Goal: Information Seeking & Learning: Compare options

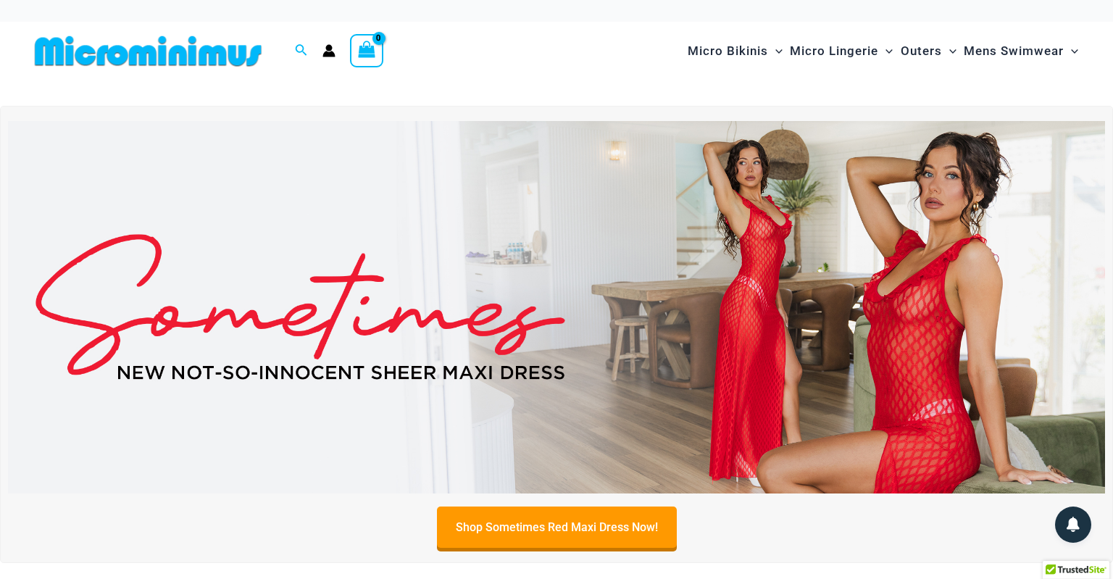
click at [619, 396] on img at bounding box center [556, 307] width 1097 height 373
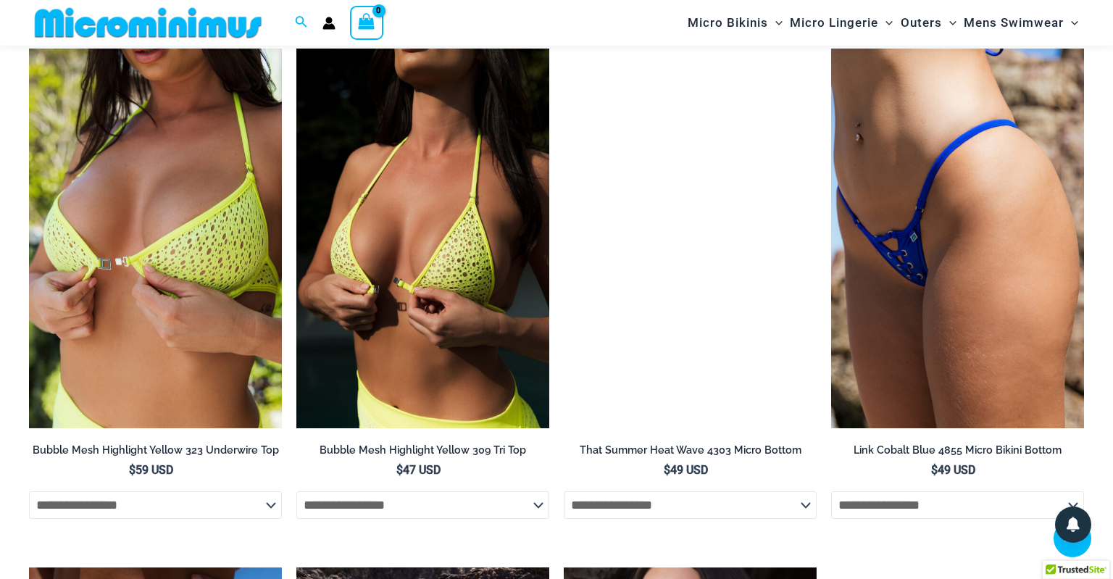
scroll to position [1728, 0]
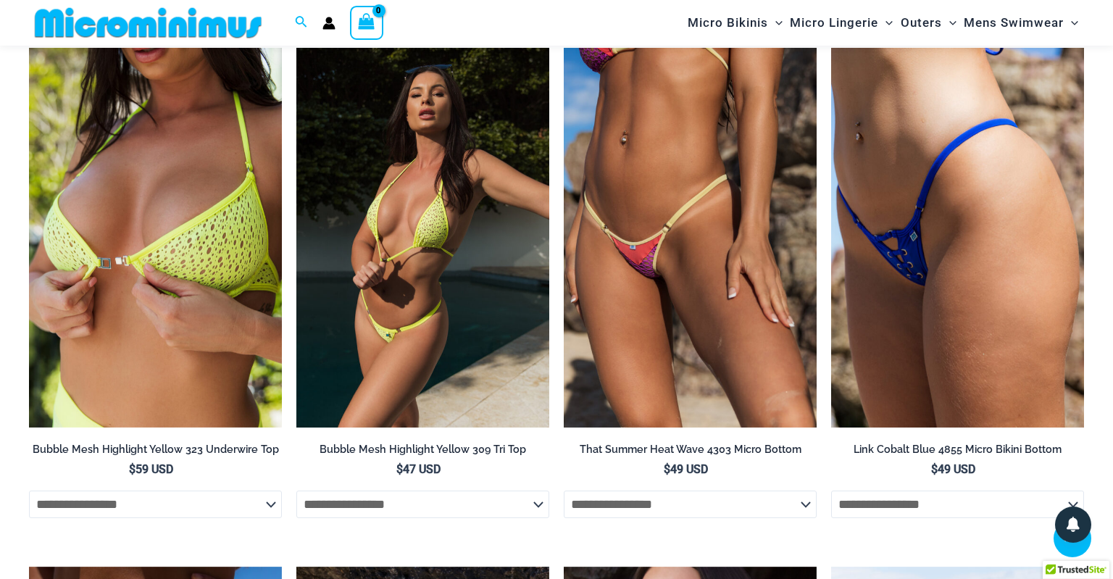
click at [399, 303] on img at bounding box center [422, 238] width 253 height 380
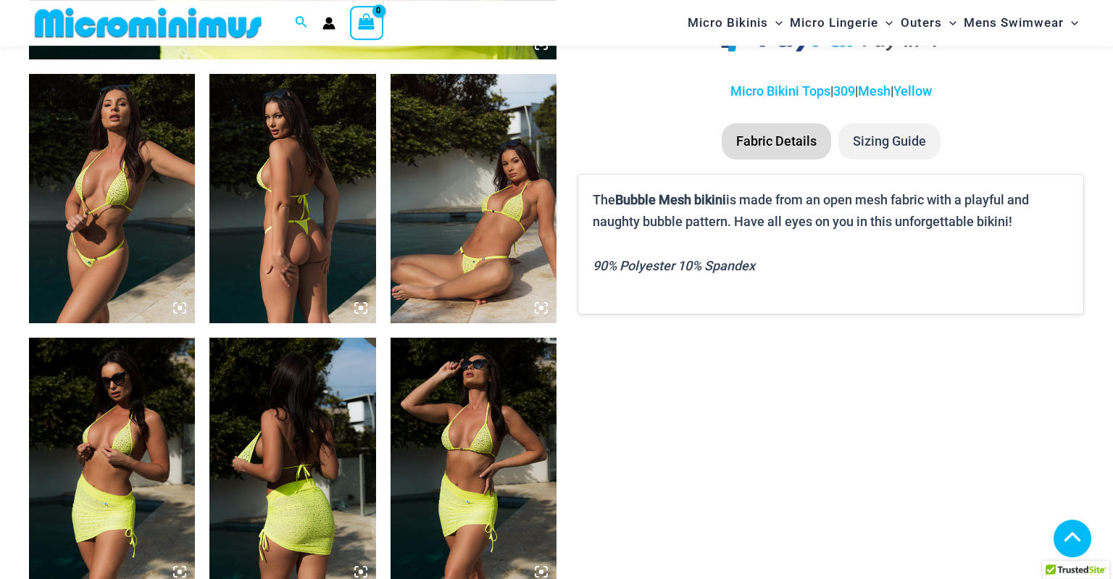
scroll to position [864, 0]
click at [145, 259] on img at bounding box center [112, 198] width 166 height 249
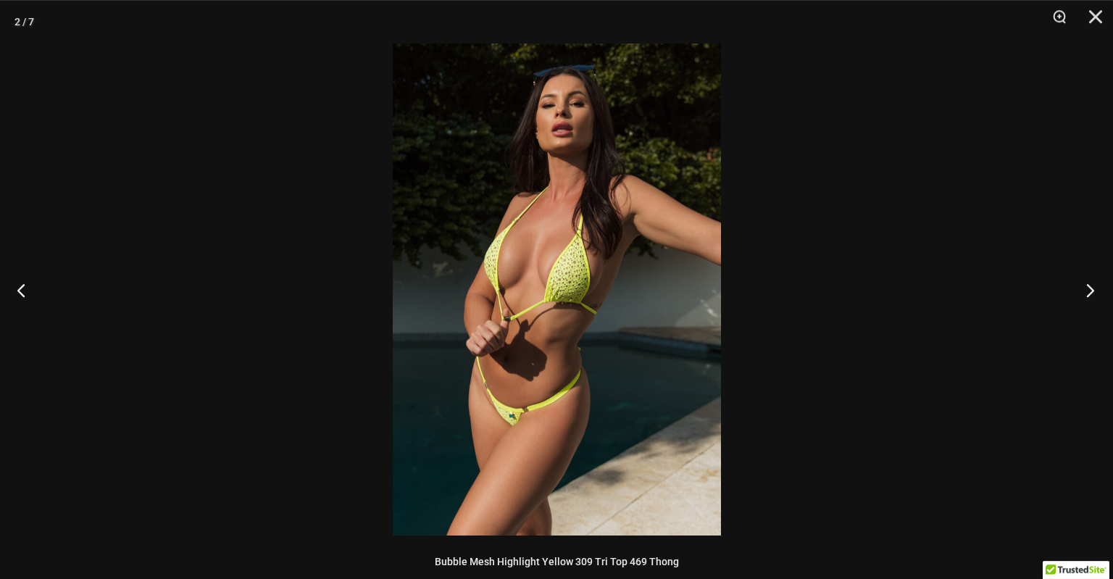
click at [1100, 288] on button "Next" at bounding box center [1086, 290] width 54 height 72
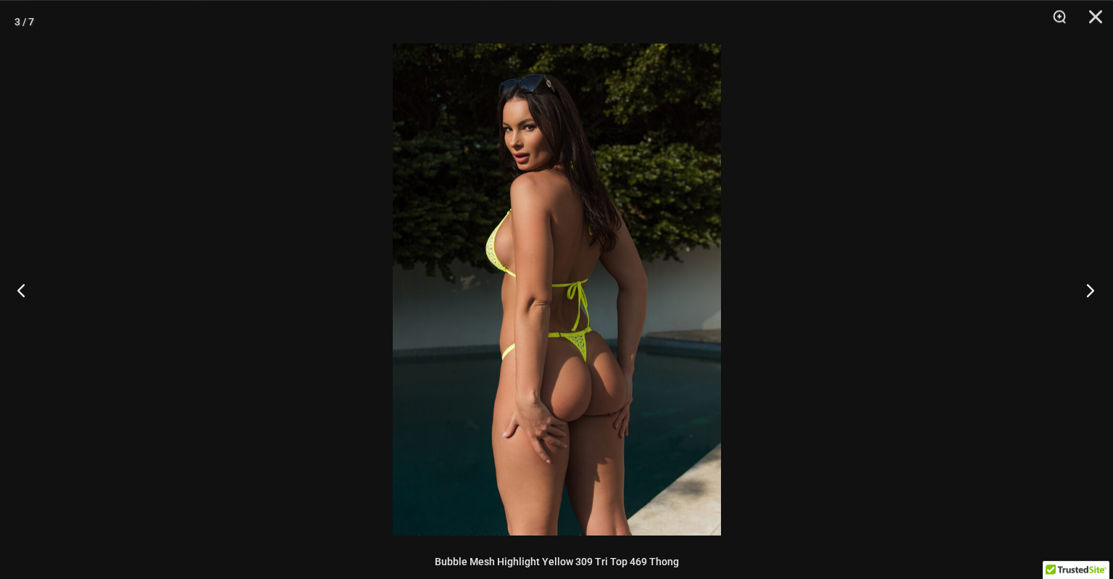
click at [1100, 288] on button "Next" at bounding box center [1086, 290] width 54 height 72
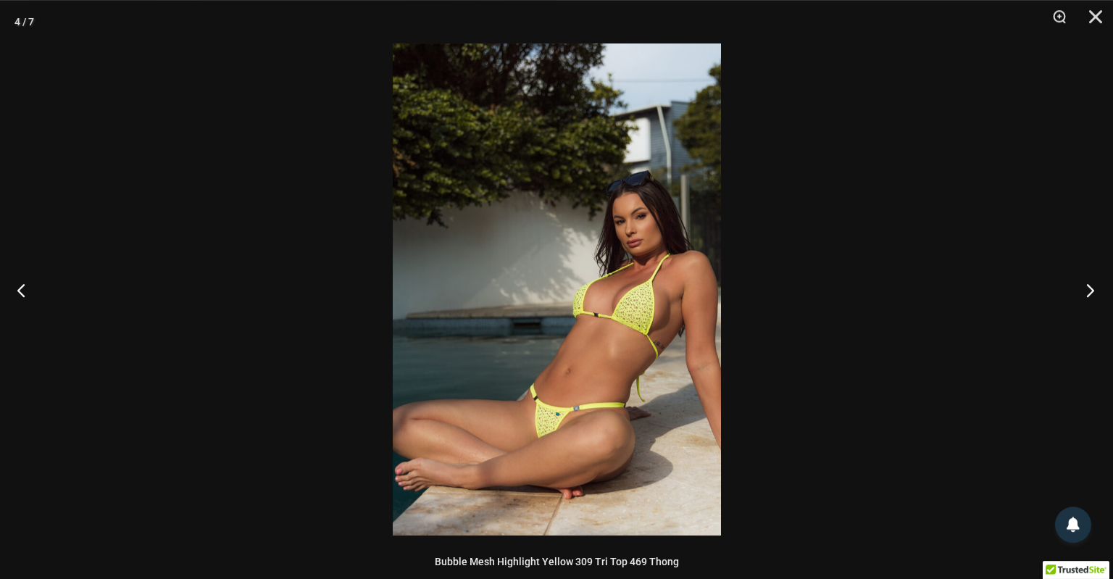
click at [1100, 288] on button "Next" at bounding box center [1086, 290] width 54 height 72
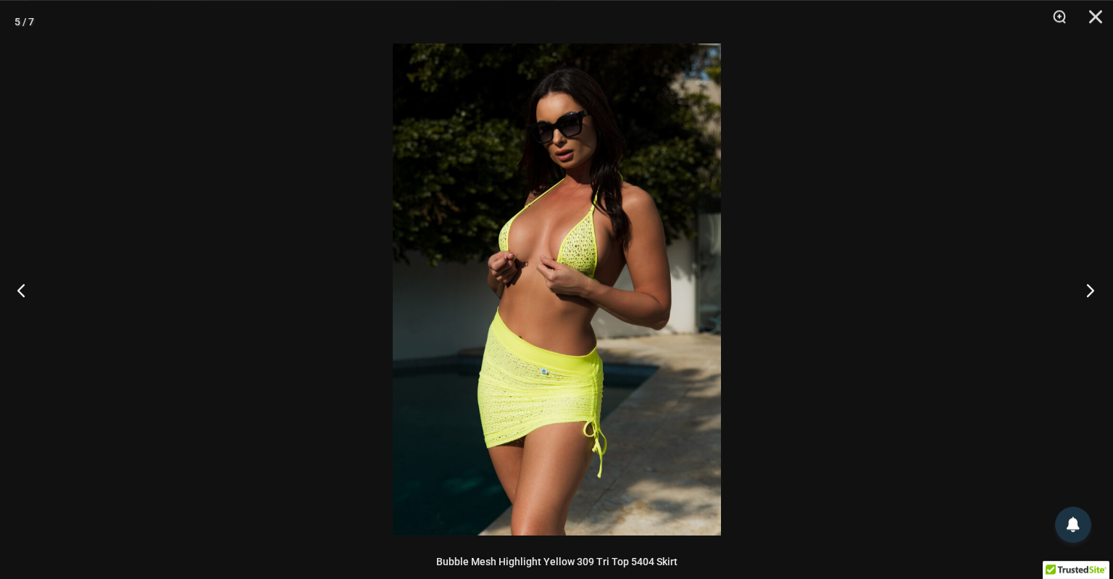
click at [1100, 288] on button "Next" at bounding box center [1086, 290] width 54 height 72
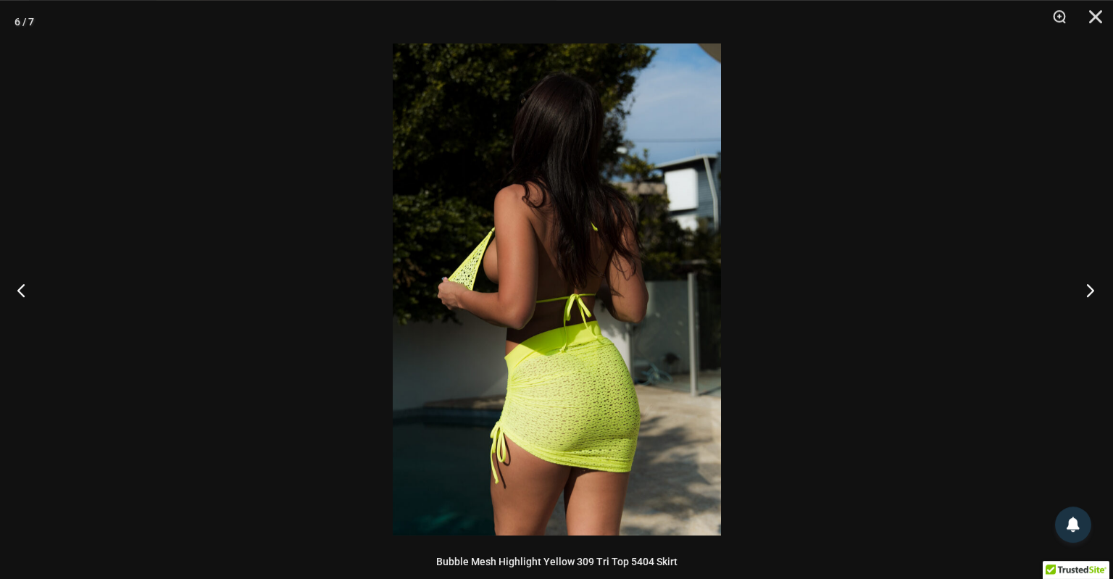
click at [1100, 288] on button "Next" at bounding box center [1086, 290] width 54 height 72
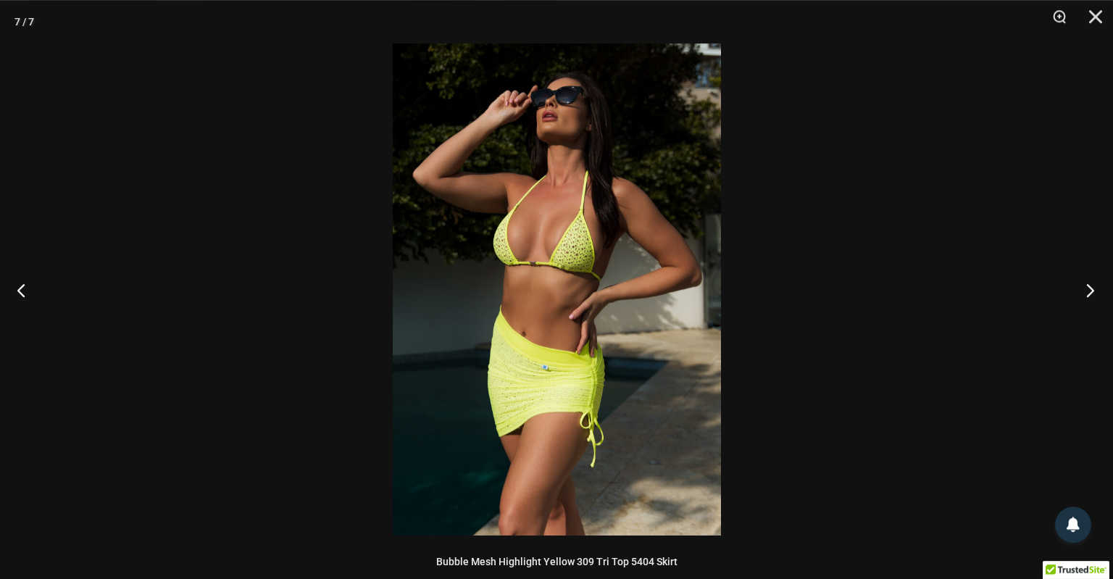
click at [1100, 288] on button "Next" at bounding box center [1086, 290] width 54 height 72
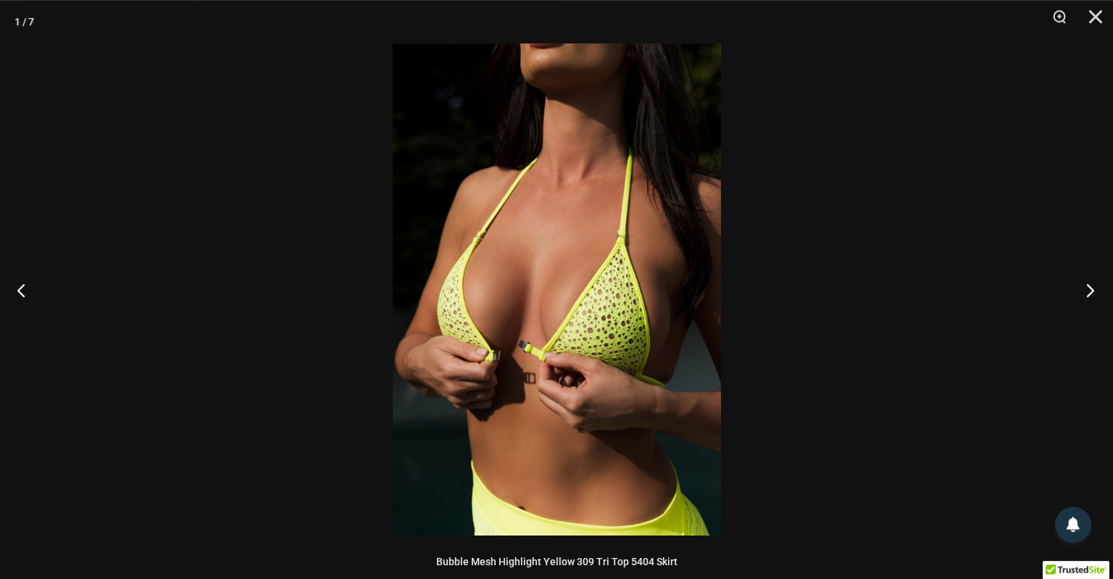
click at [1100, 288] on button "Next" at bounding box center [1086, 290] width 54 height 72
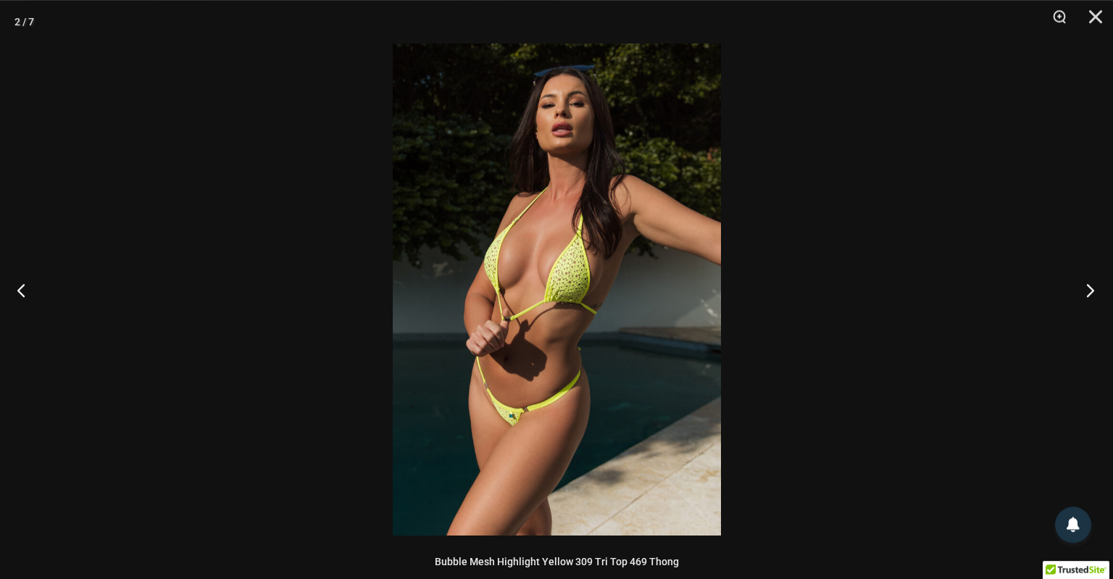
click at [1100, 288] on button "Next" at bounding box center [1086, 290] width 54 height 72
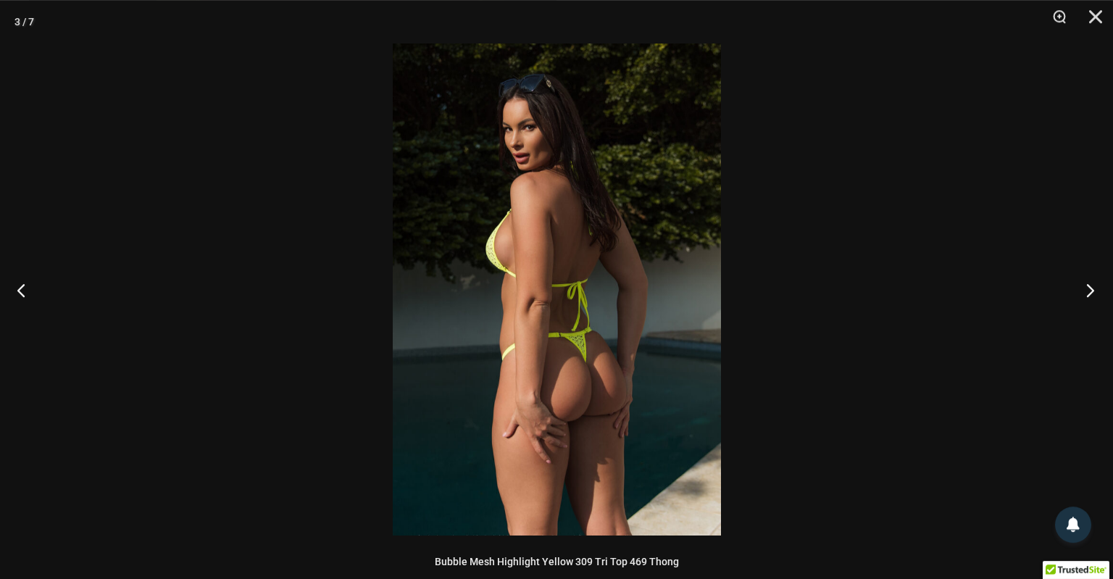
click at [1100, 288] on button "Next" at bounding box center [1086, 290] width 54 height 72
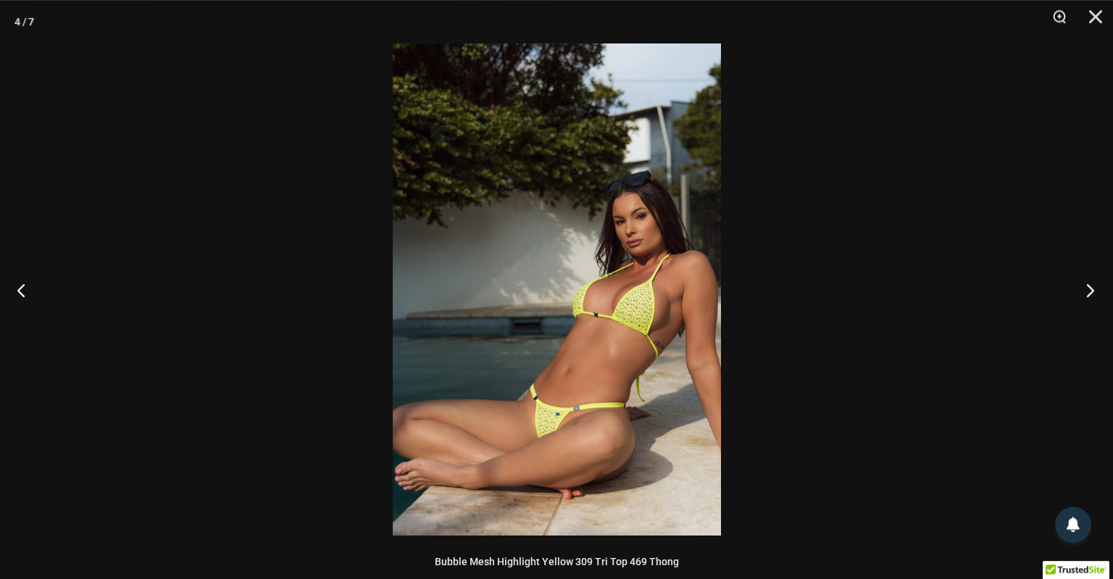
click at [1095, 286] on button "Next" at bounding box center [1086, 290] width 54 height 72
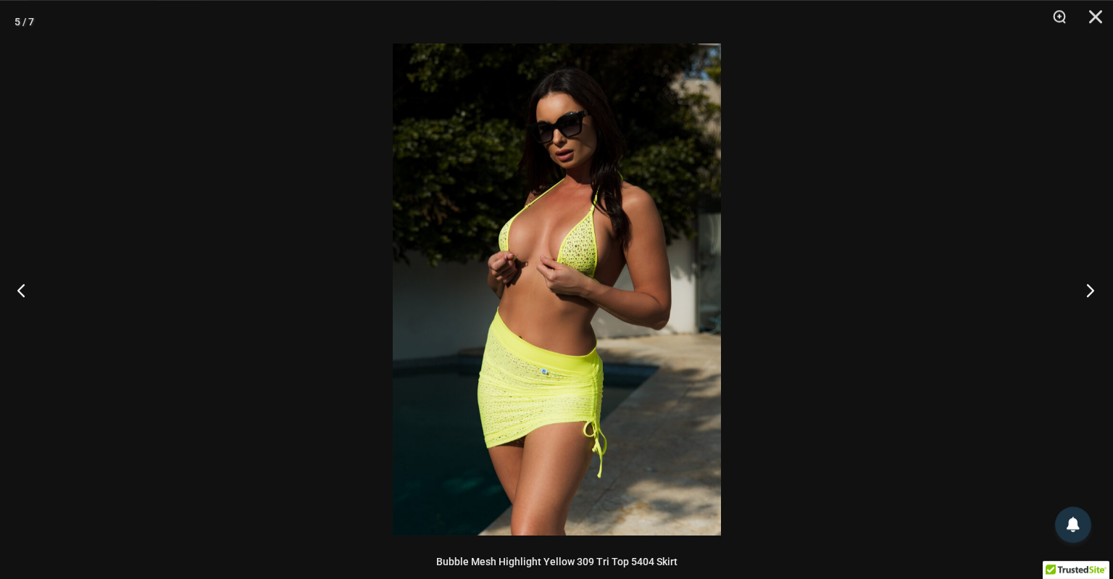
click at [1095, 286] on button "Next" at bounding box center [1086, 290] width 54 height 72
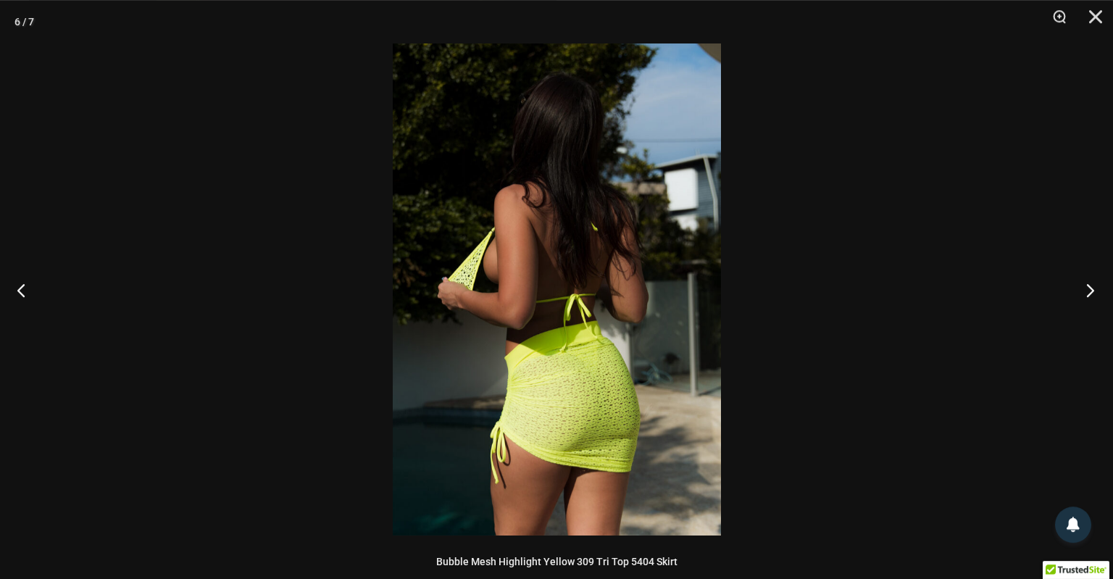
click at [1095, 286] on button "Next" at bounding box center [1086, 290] width 54 height 72
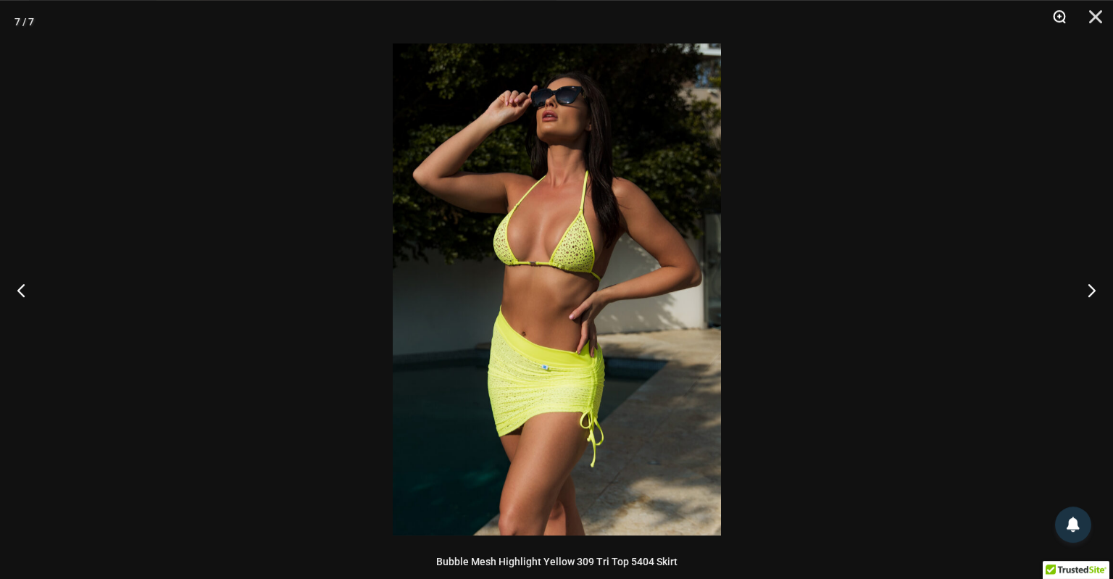
click at [1057, 15] on button "Zoom" at bounding box center [1055, 21] width 36 height 43
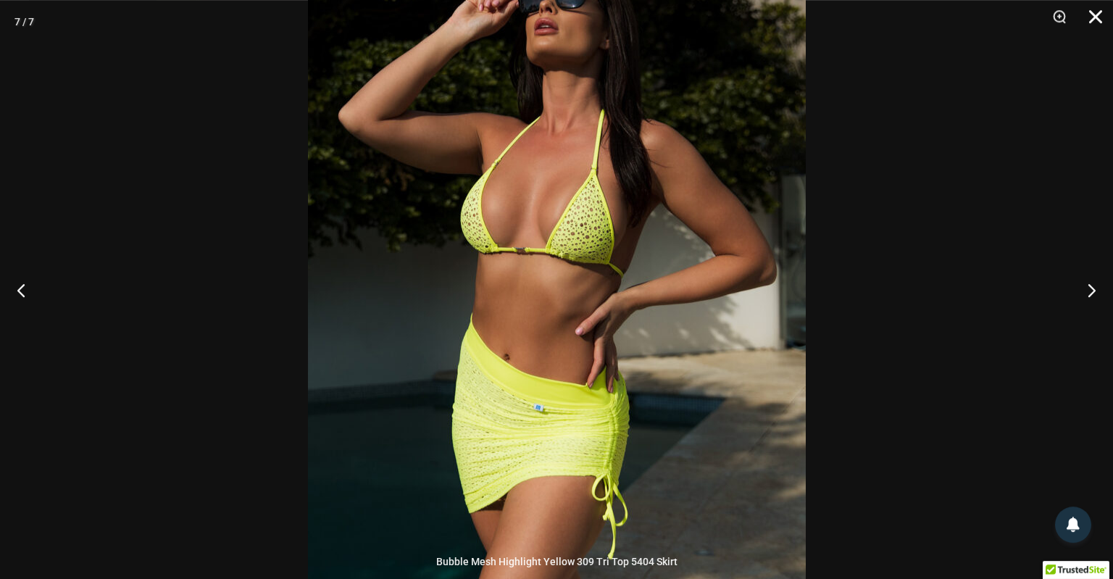
click at [1103, 19] on button "Close" at bounding box center [1091, 21] width 36 height 43
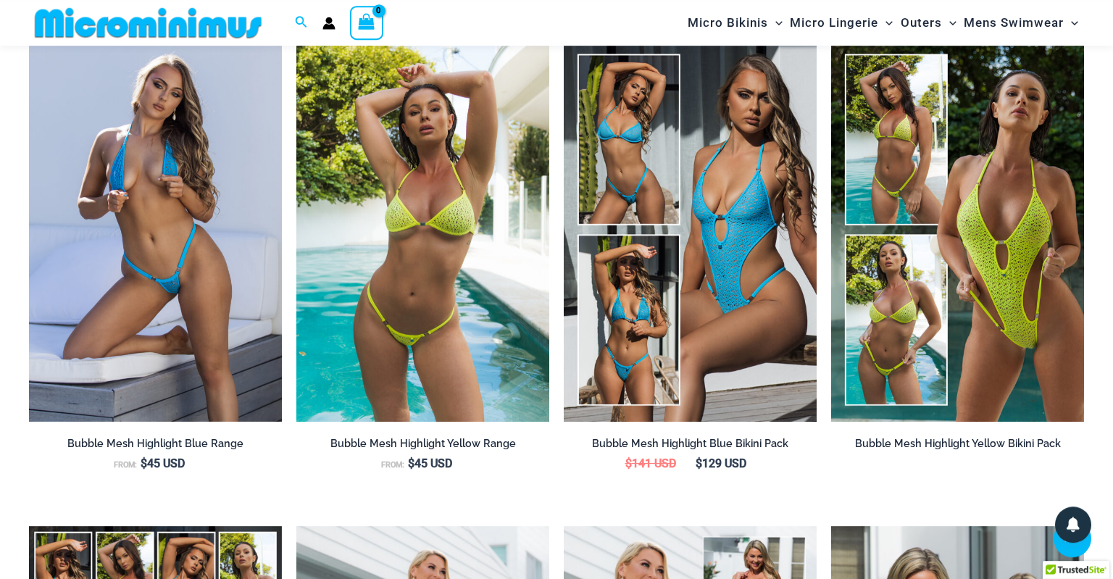
scroll to position [1473, 0]
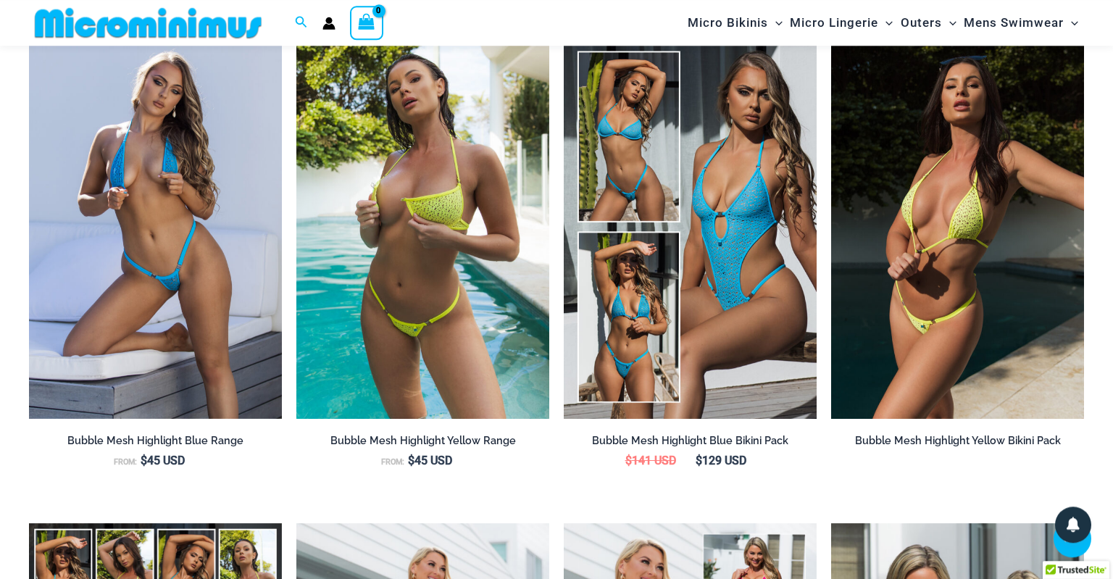
click at [986, 323] on img at bounding box center [957, 229] width 253 height 380
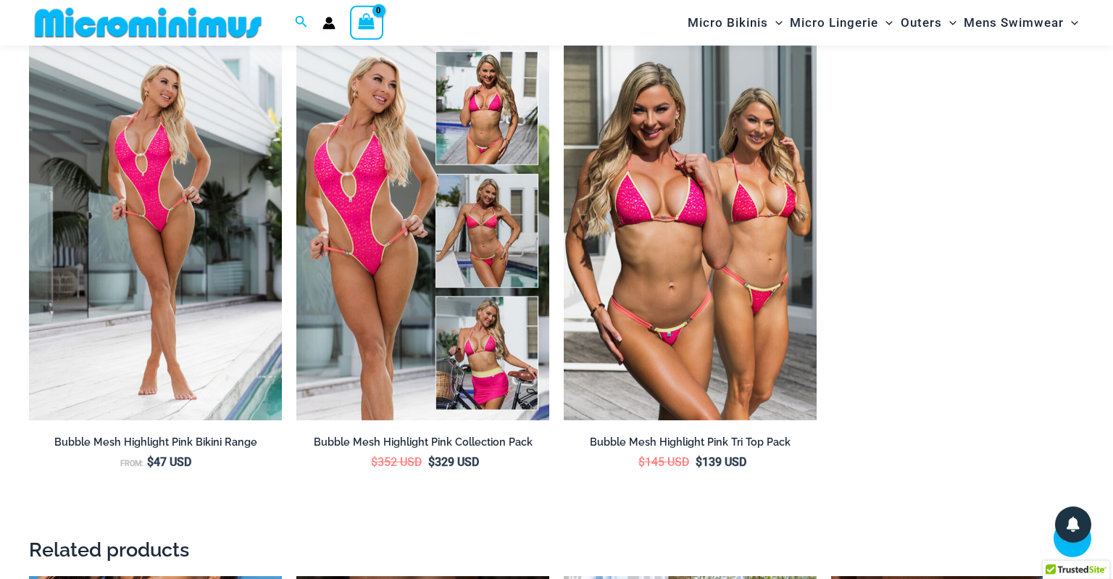
scroll to position [2309, 0]
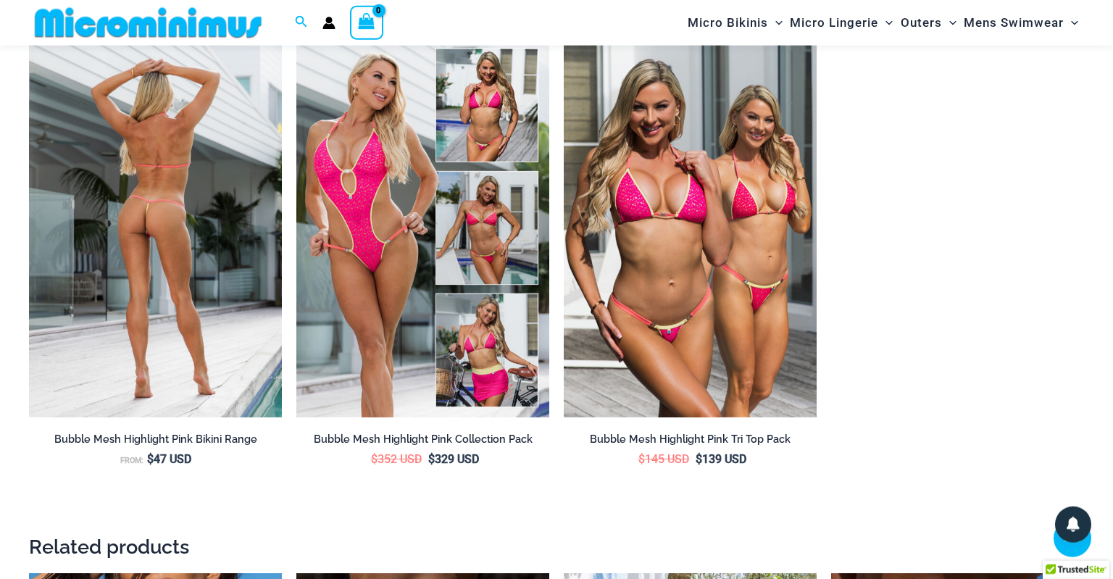
click at [163, 304] on img at bounding box center [155, 228] width 253 height 380
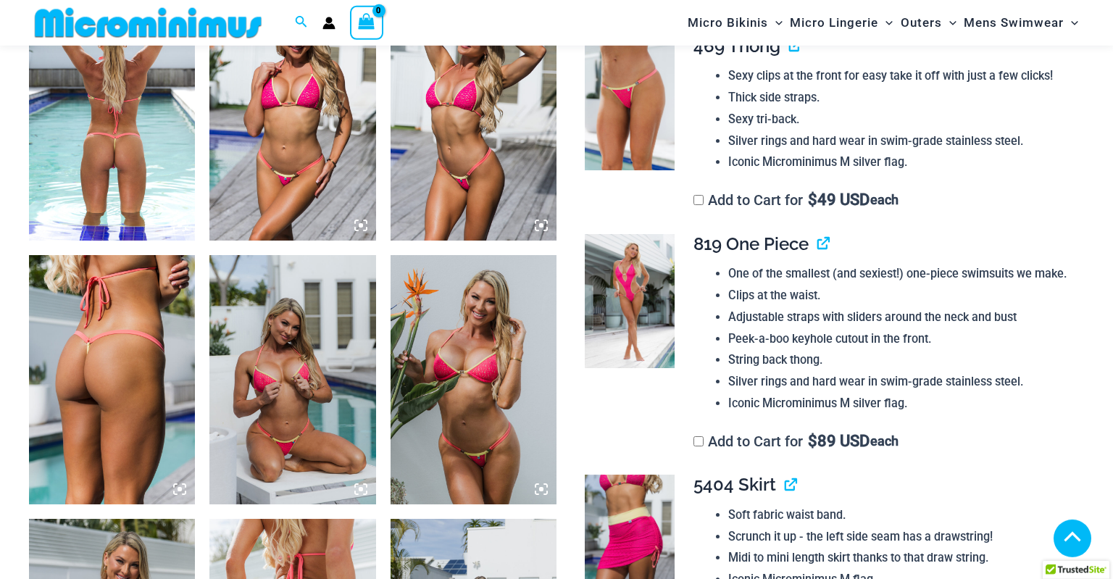
scroll to position [1211, 0]
click at [642, 327] on img at bounding box center [630, 300] width 90 height 134
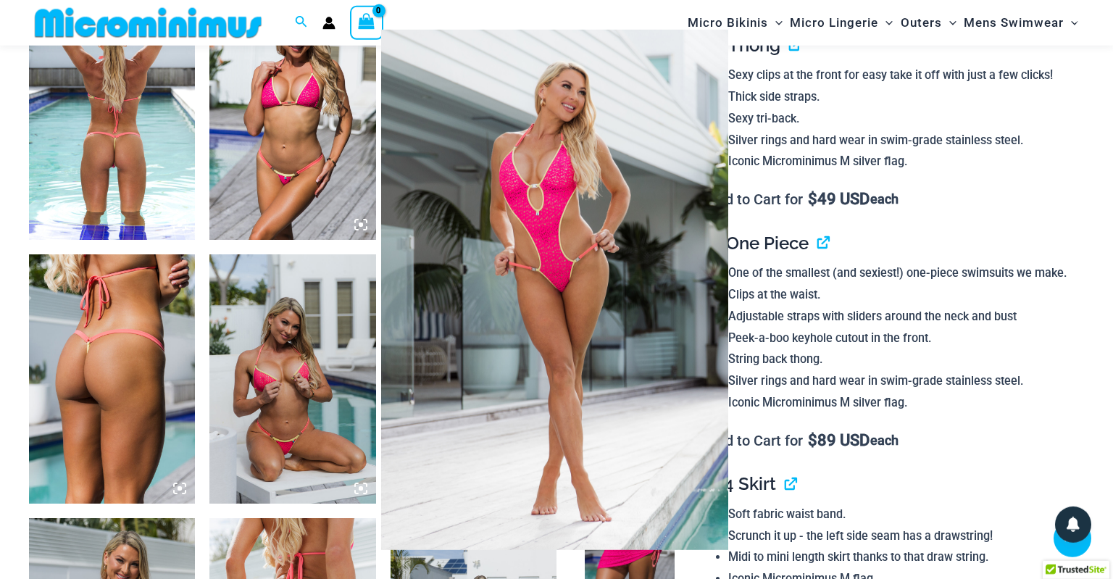
click at [779, 248] on div at bounding box center [556, 289] width 1113 height 579
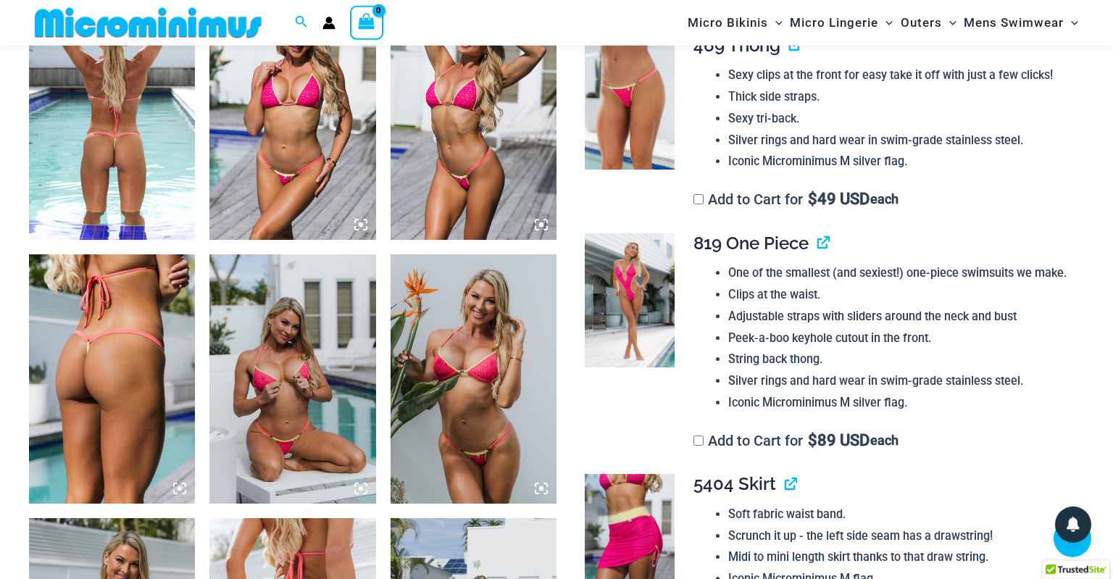
click at [831, 246] on h4 "819 One Piece" at bounding box center [883, 243] width 379 height 21
click at [818, 252] on link "View product" at bounding box center [818, 243] width 0 height 21
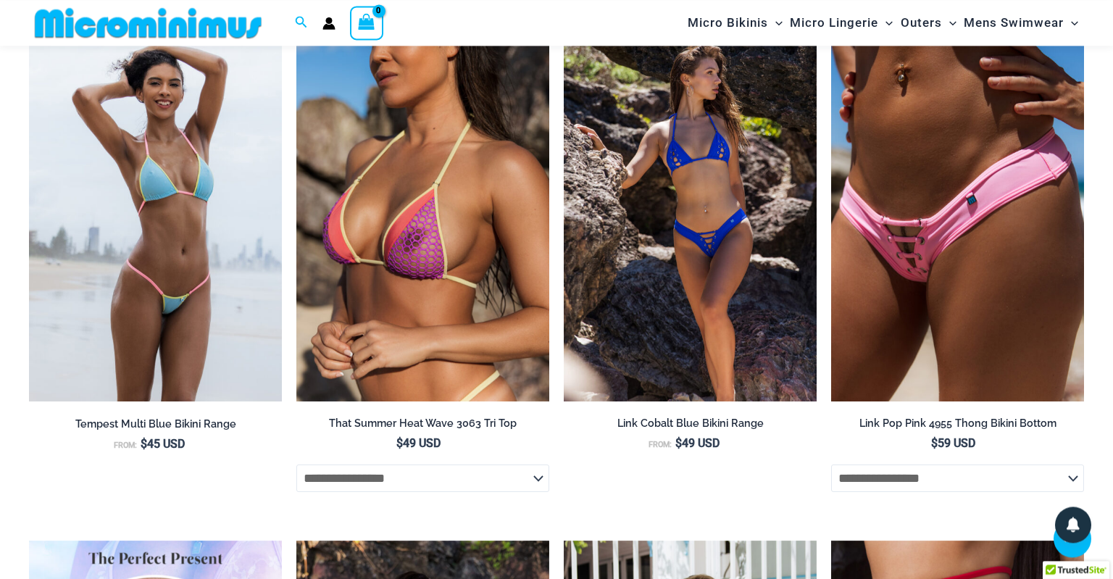
scroll to position [3591, 0]
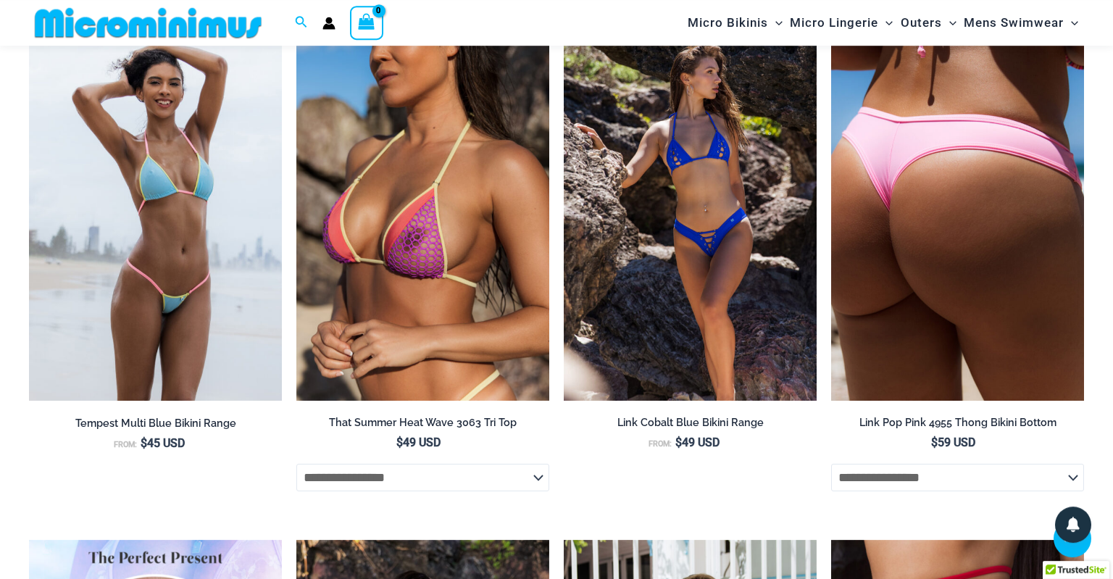
click at [941, 359] on img at bounding box center [957, 211] width 253 height 380
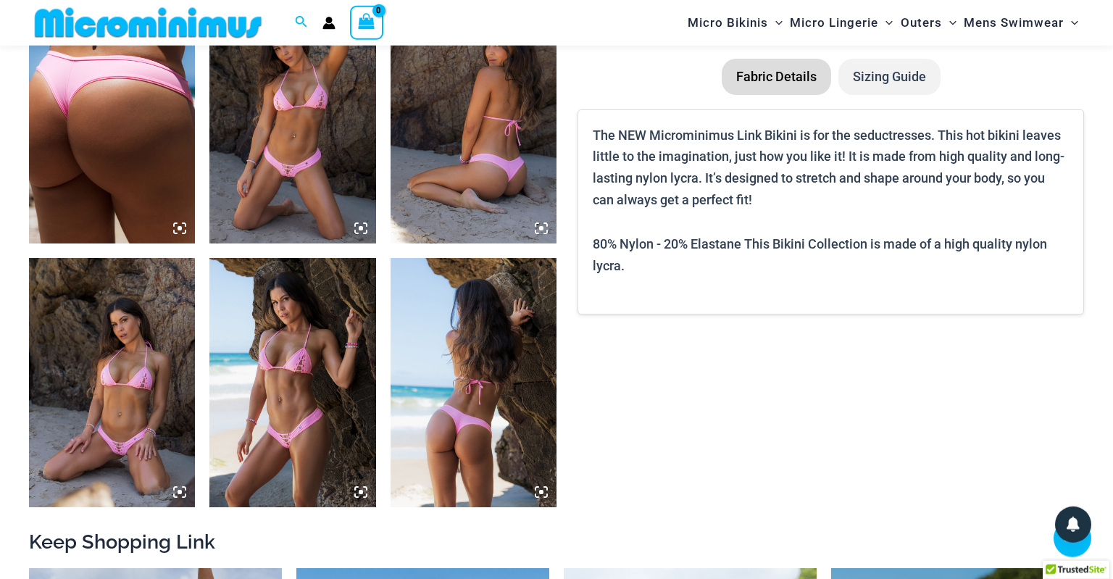
scroll to position [897, 0]
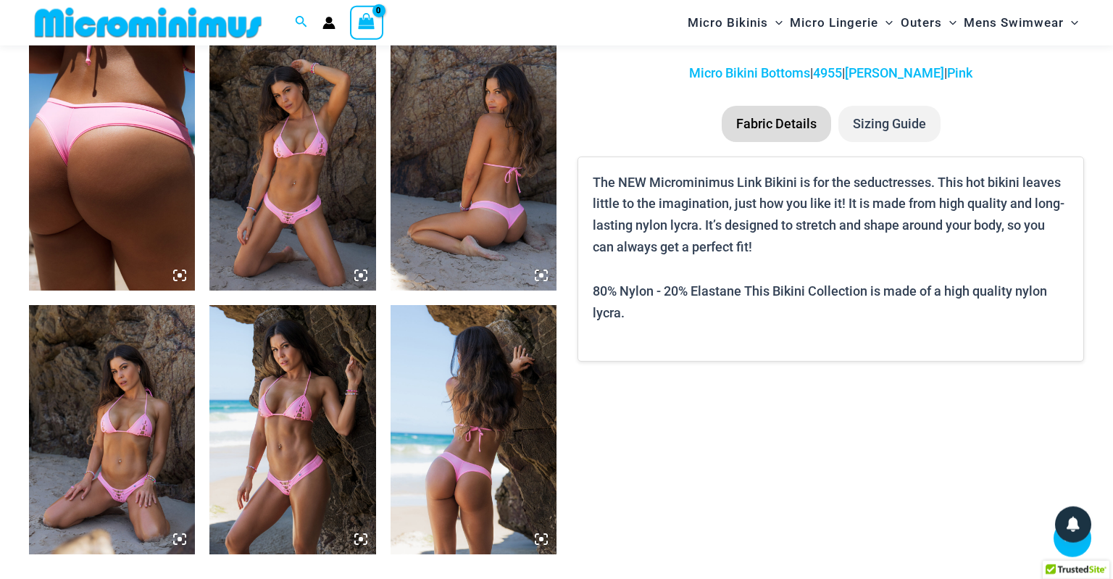
click at [371, 273] on img at bounding box center [292, 165] width 166 height 249
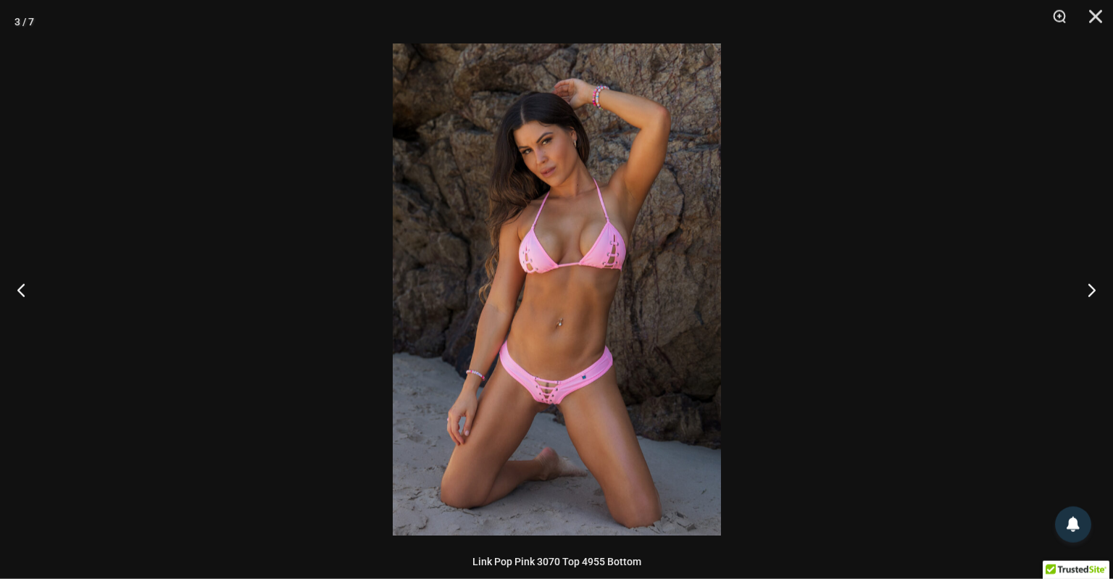
click at [535, 394] on img at bounding box center [557, 289] width 328 height 492
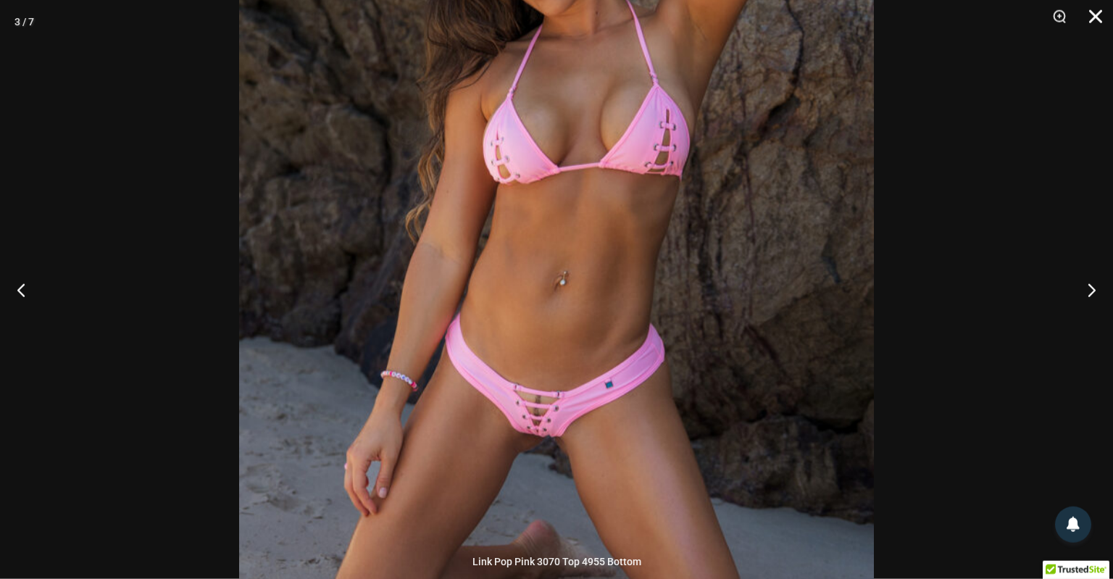
click at [1089, 22] on button "Close" at bounding box center [1091, 21] width 36 height 43
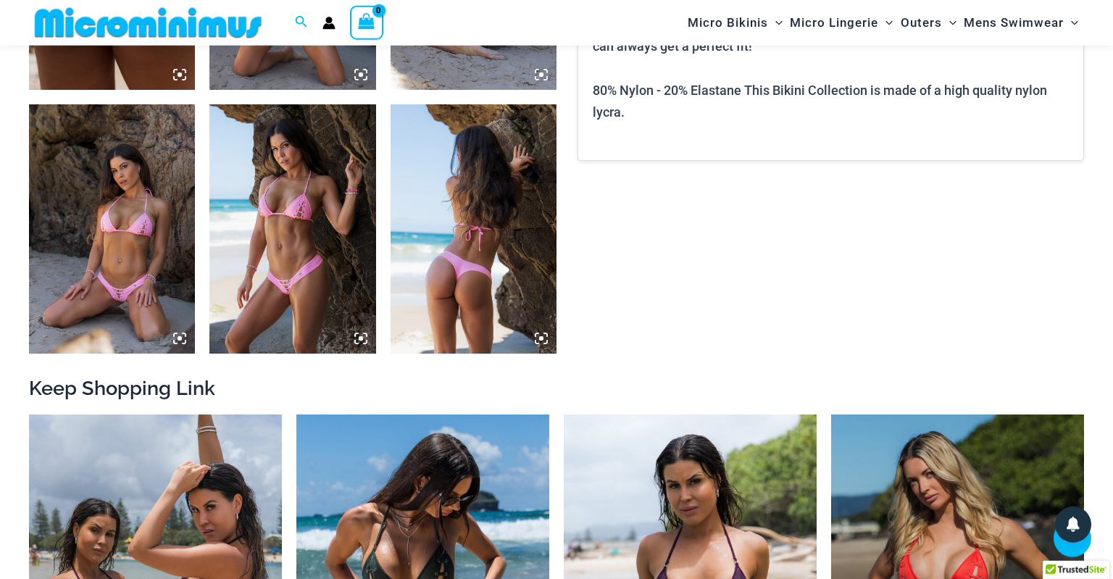
scroll to position [1098, 0]
click at [176, 341] on icon at bounding box center [179, 337] width 13 height 13
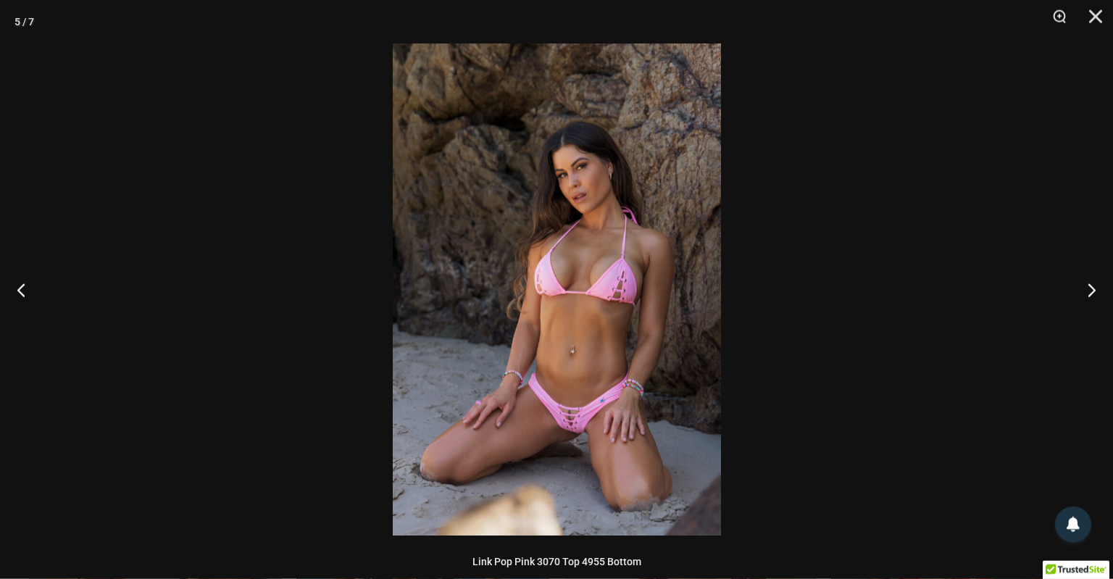
click at [585, 423] on img at bounding box center [557, 289] width 328 height 492
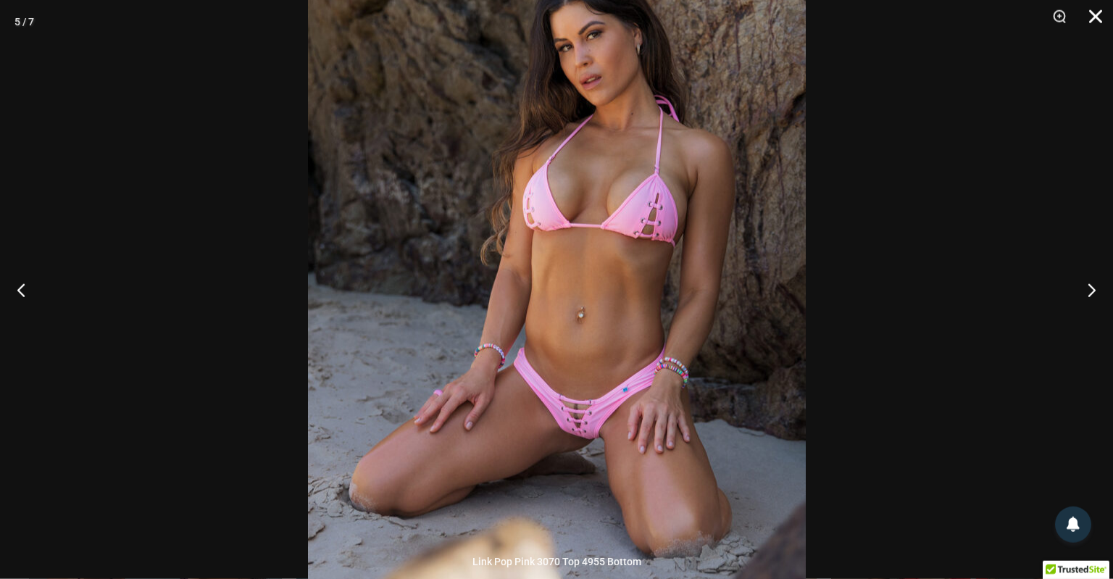
click at [1099, 26] on button "Close" at bounding box center [1091, 21] width 36 height 43
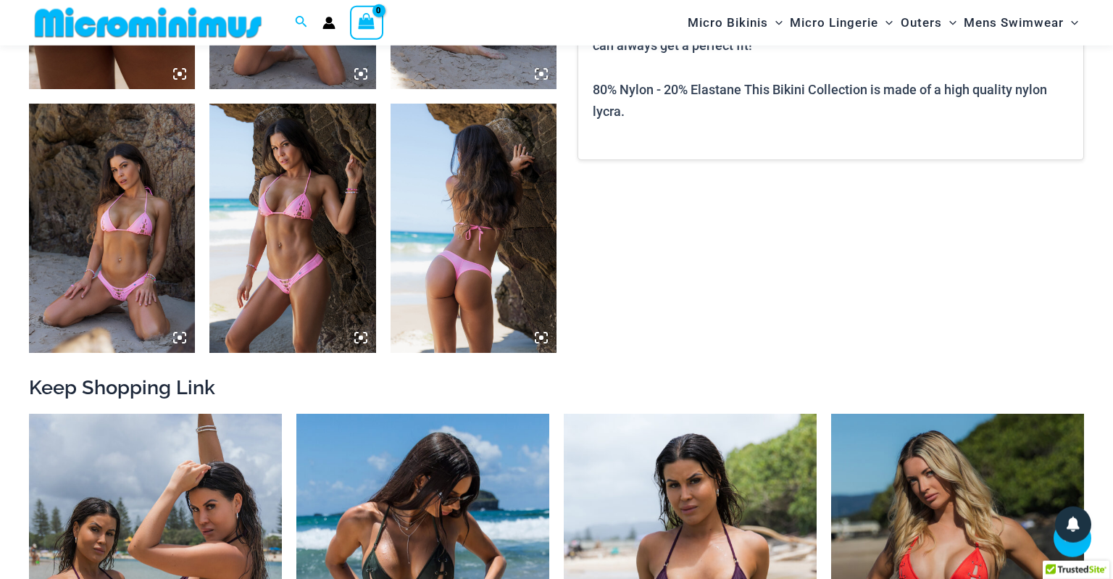
click at [360, 336] on icon at bounding box center [361, 338] width 4 height 4
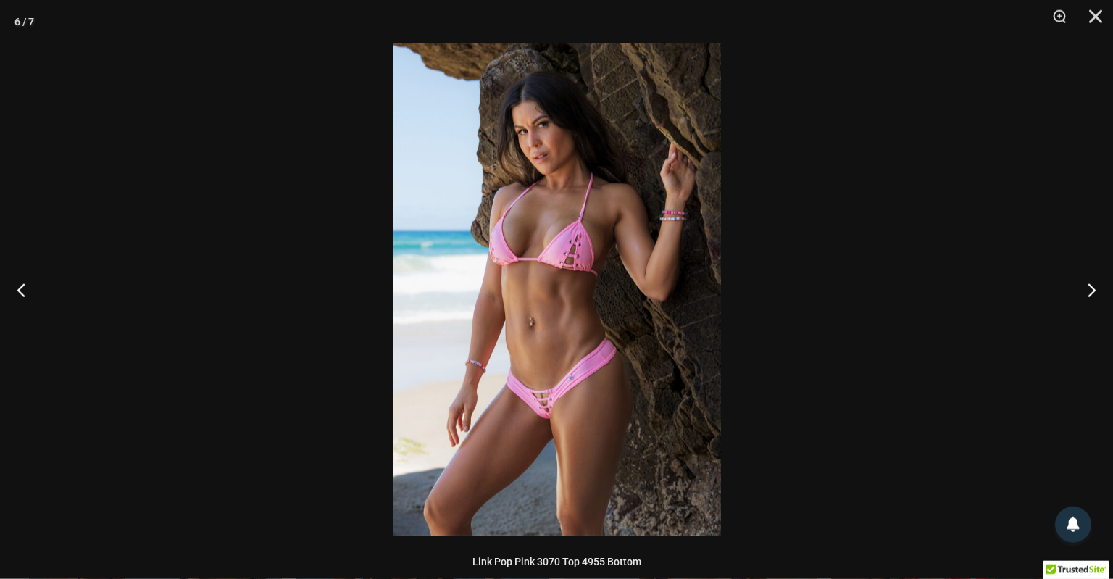
click at [547, 419] on img at bounding box center [557, 289] width 328 height 492
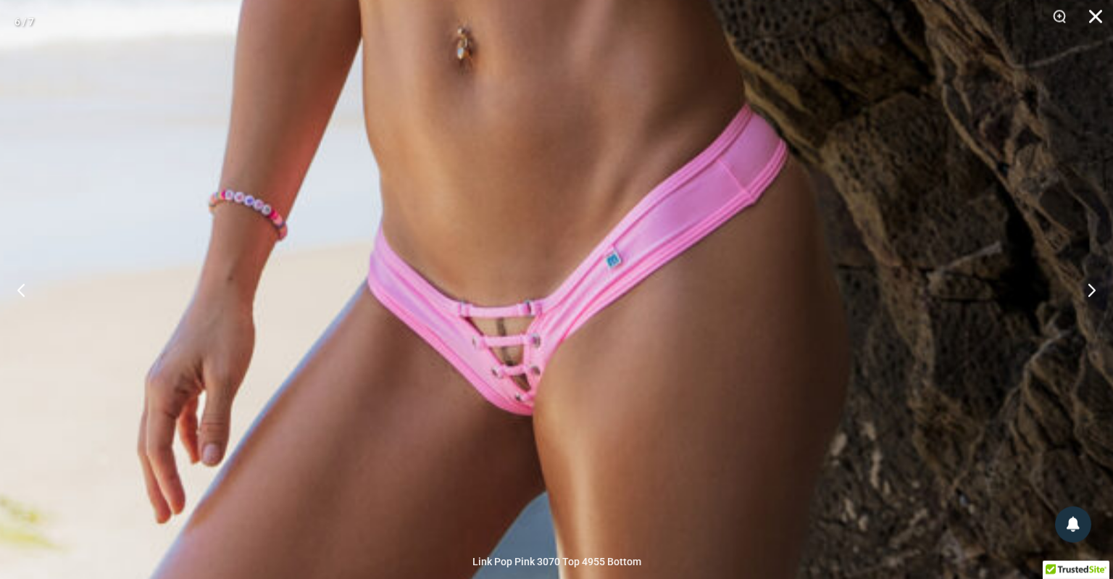
click at [1088, 20] on button "Close" at bounding box center [1091, 21] width 36 height 43
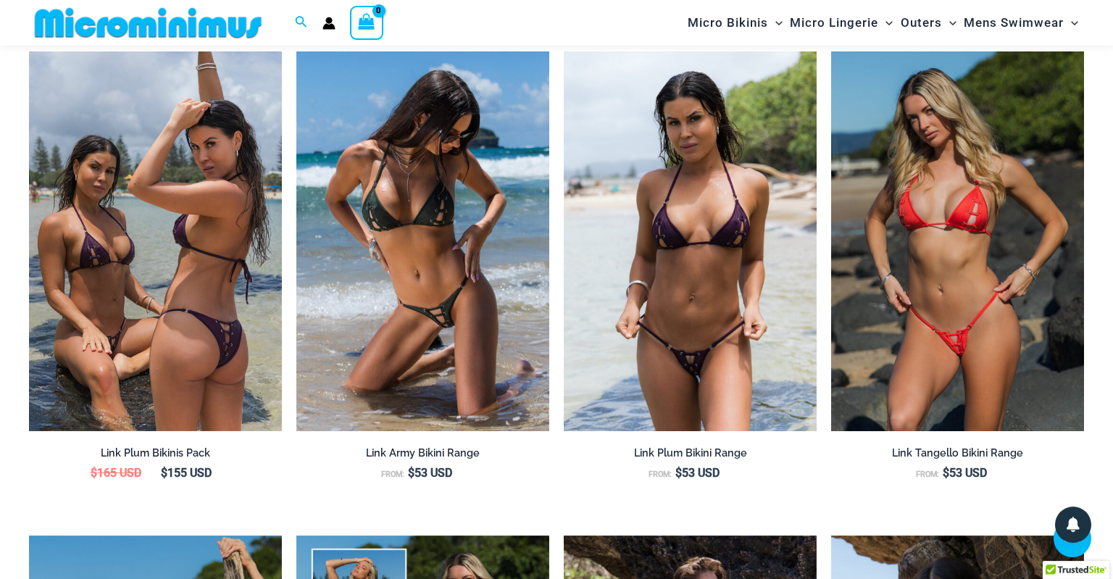
scroll to position [1461, 0]
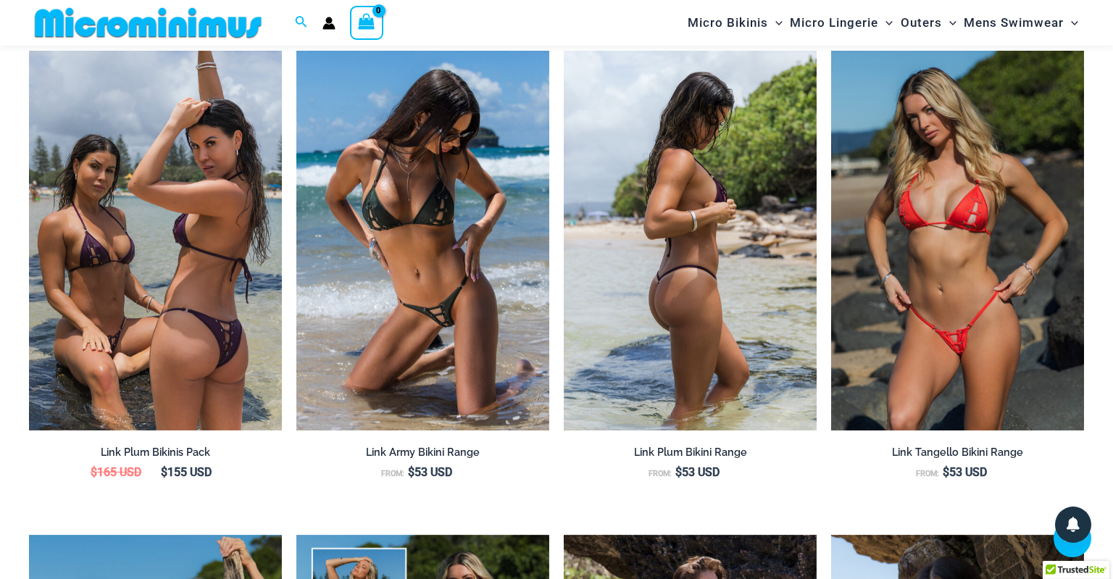
click at [718, 354] on img at bounding box center [690, 241] width 253 height 380
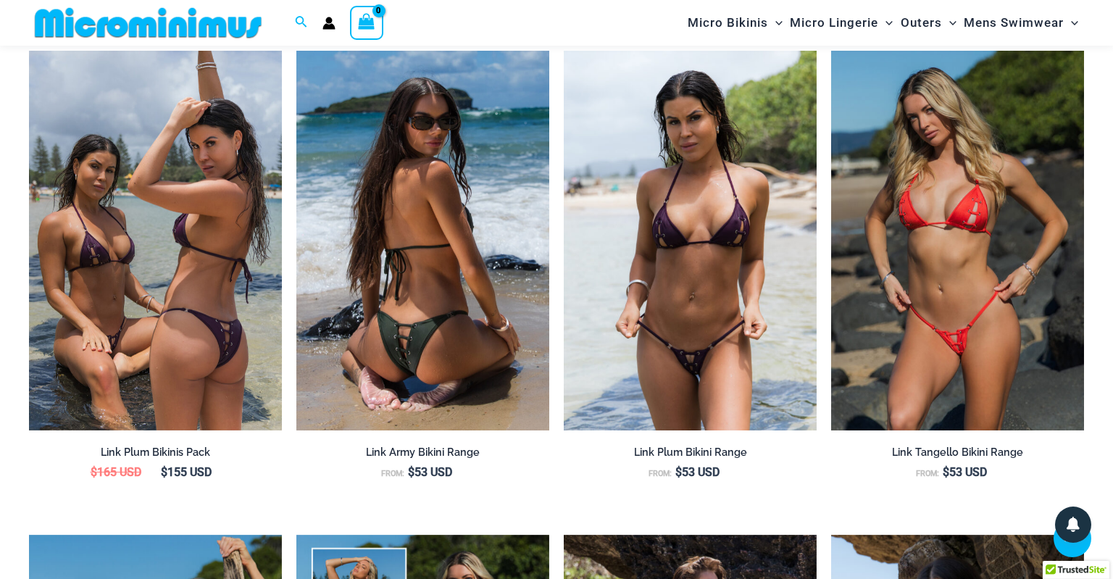
click at [451, 365] on img at bounding box center [422, 241] width 253 height 380
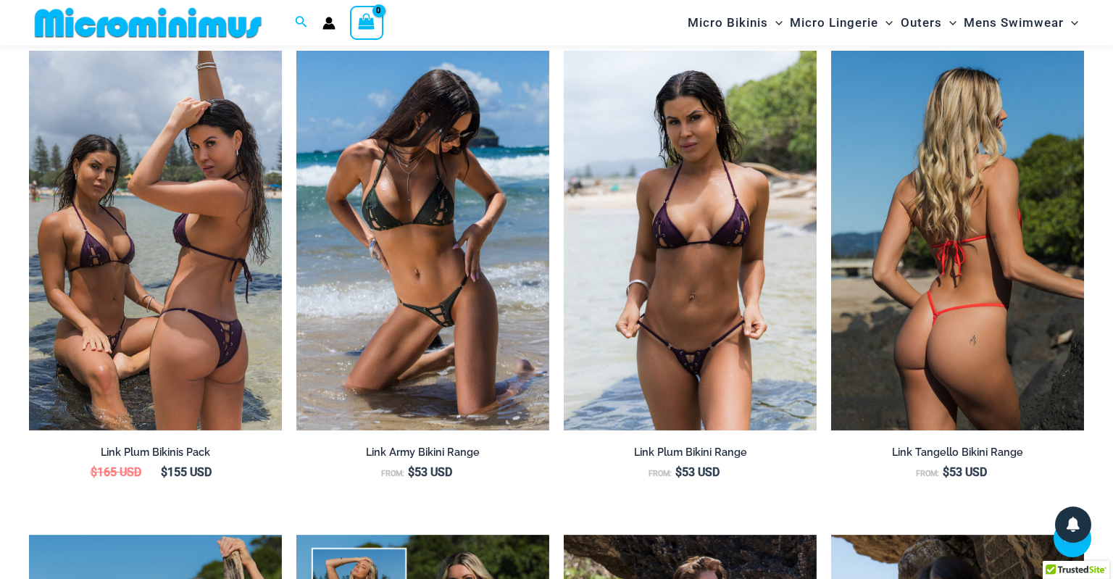
click at [944, 329] on img at bounding box center [957, 241] width 253 height 380
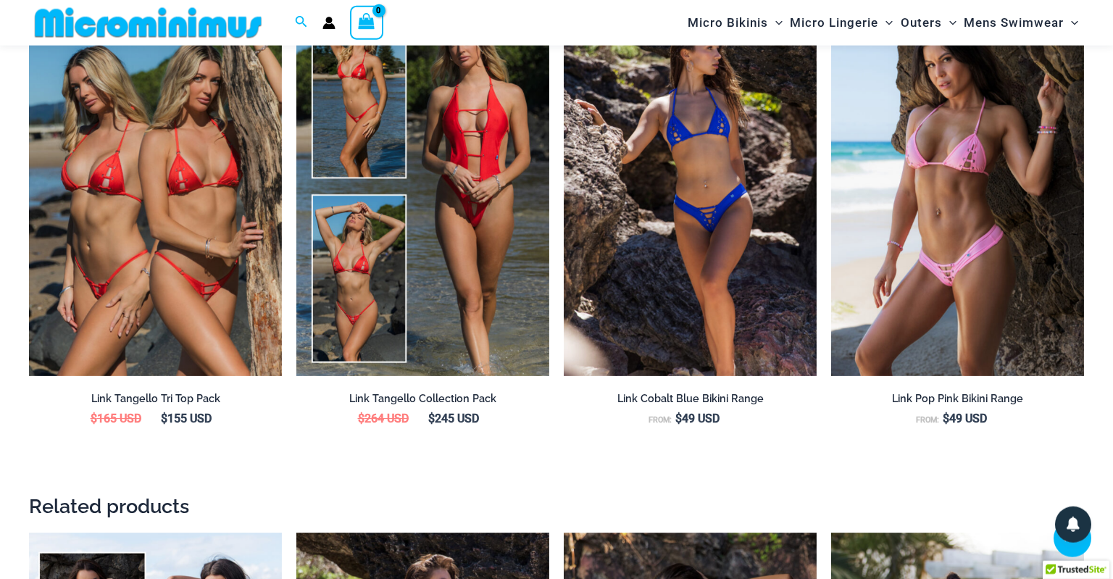
scroll to position [2002, 0]
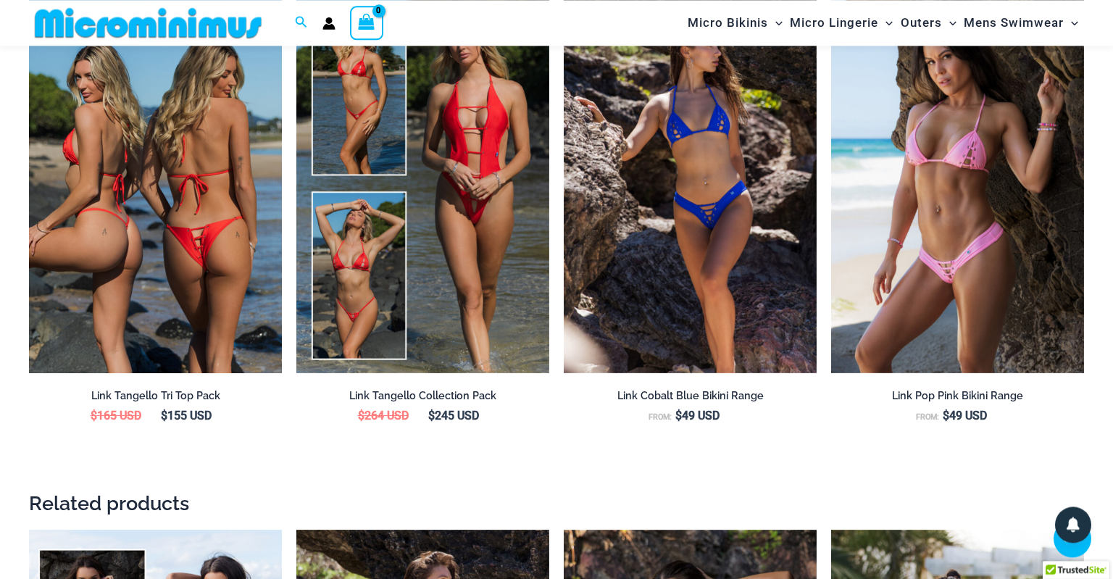
click at [220, 304] on img at bounding box center [155, 184] width 253 height 380
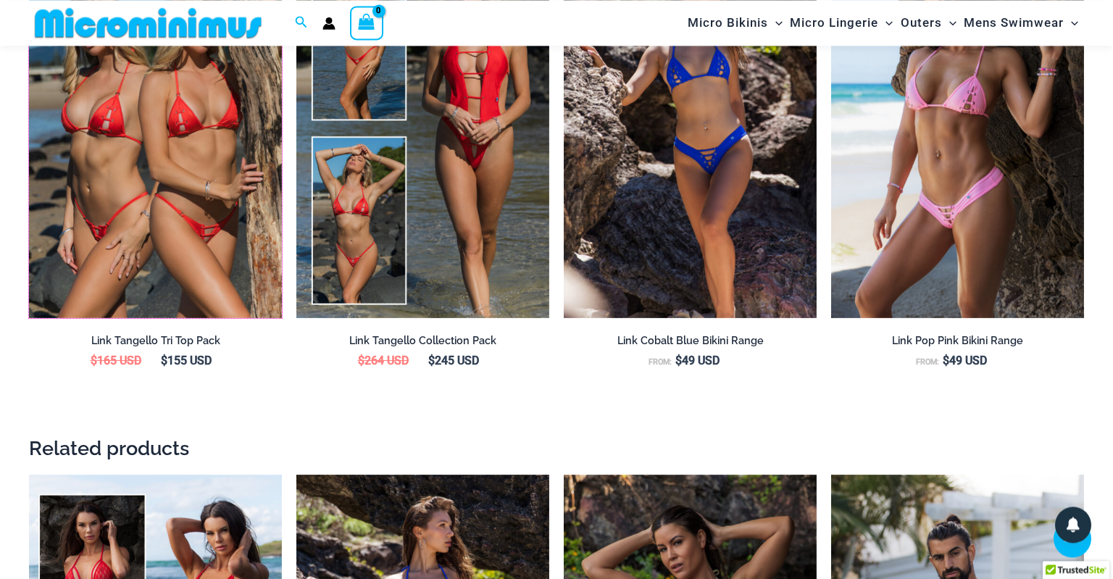
scroll to position [2057, 0]
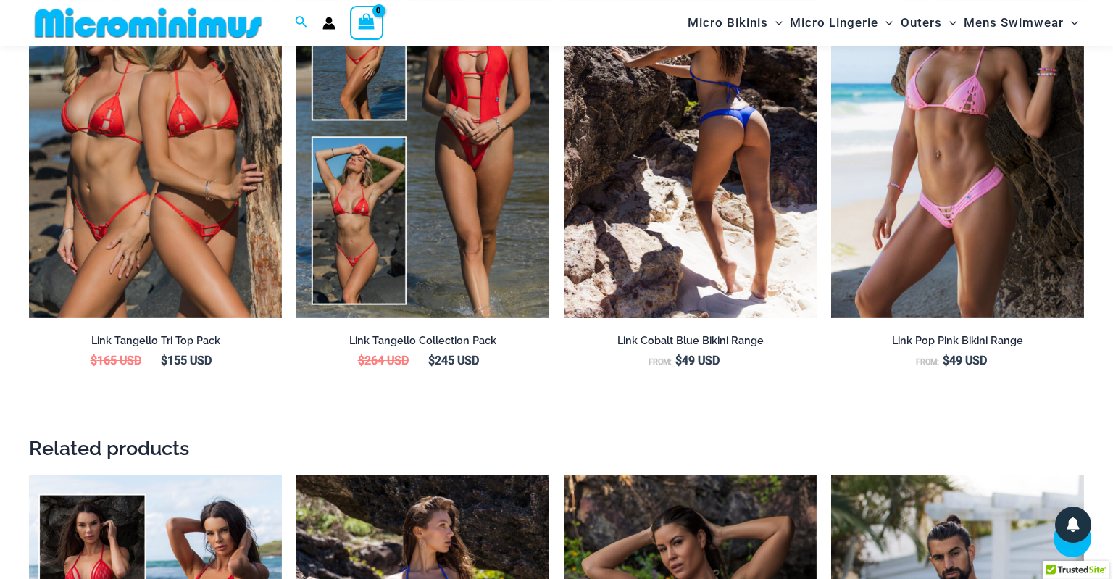
click at [681, 170] on img at bounding box center [690, 129] width 253 height 380
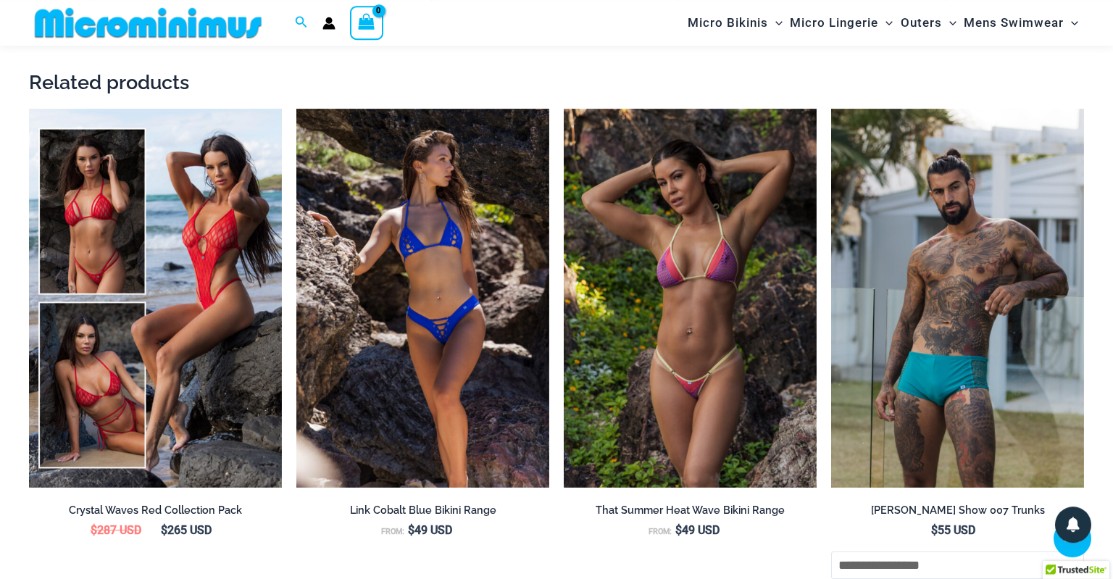
scroll to position [2424, 0]
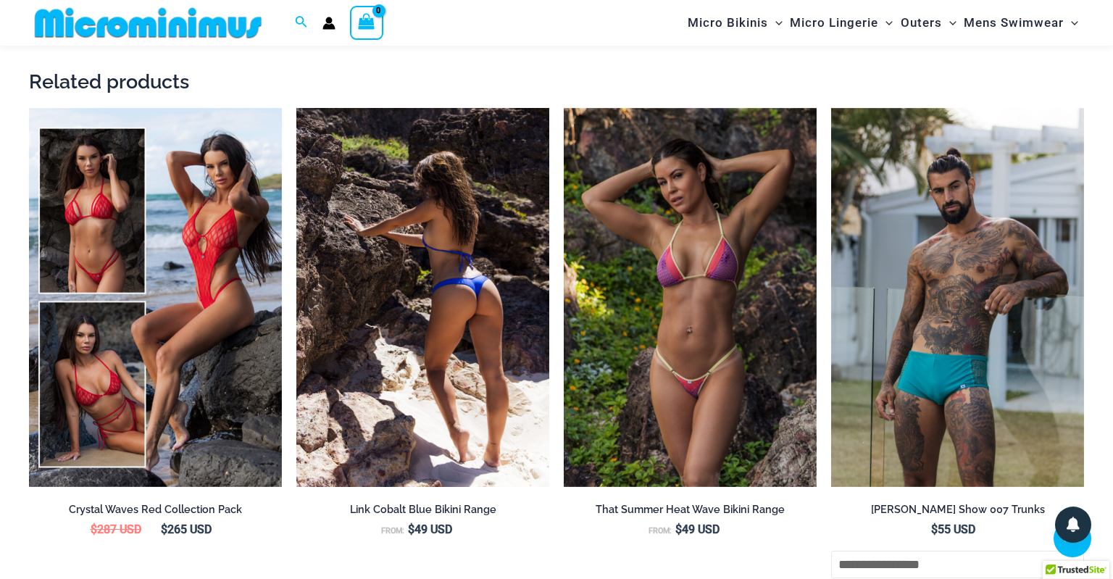
click at [387, 292] on img at bounding box center [422, 298] width 253 height 380
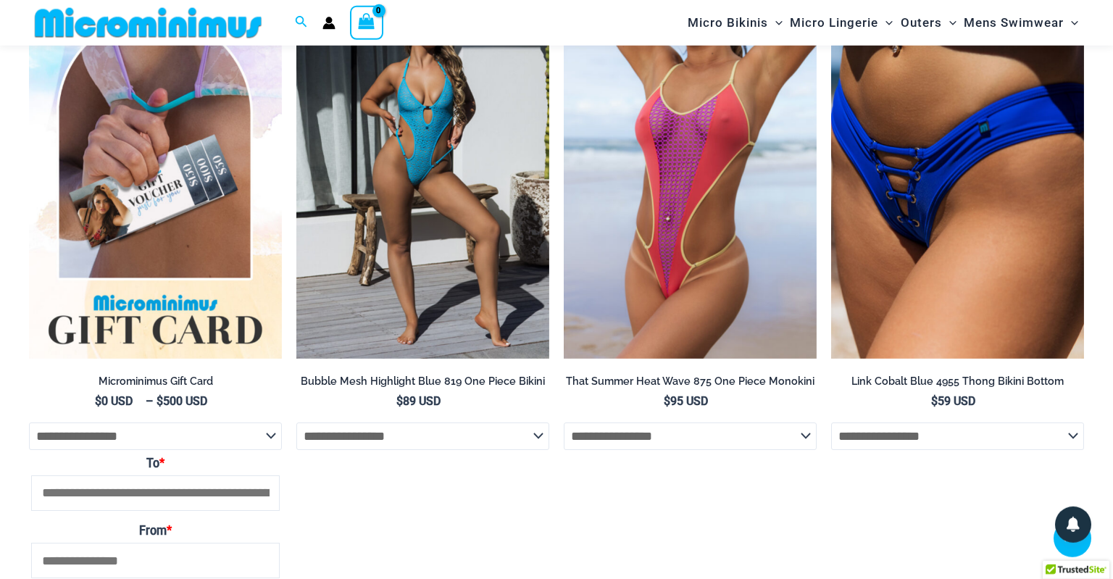
scroll to position [4600, 0]
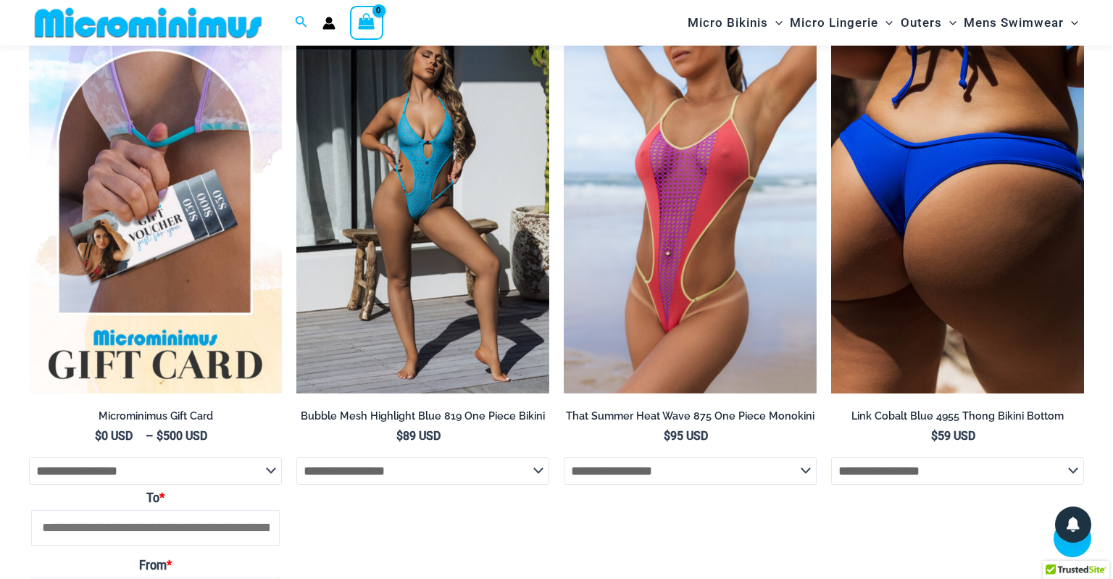
click at [844, 265] on img at bounding box center [957, 204] width 253 height 380
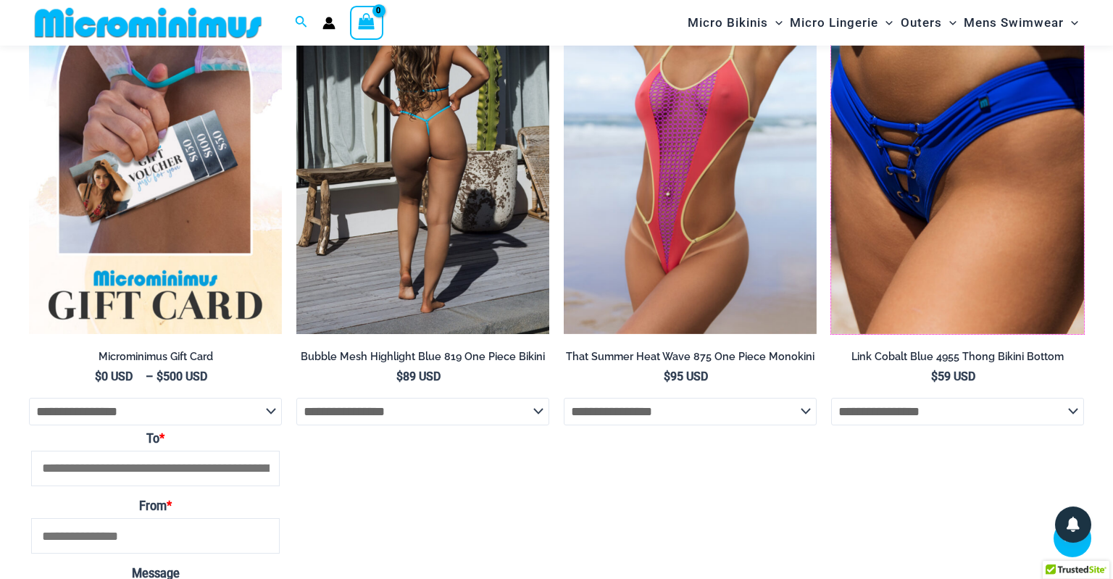
scroll to position [4673, 0]
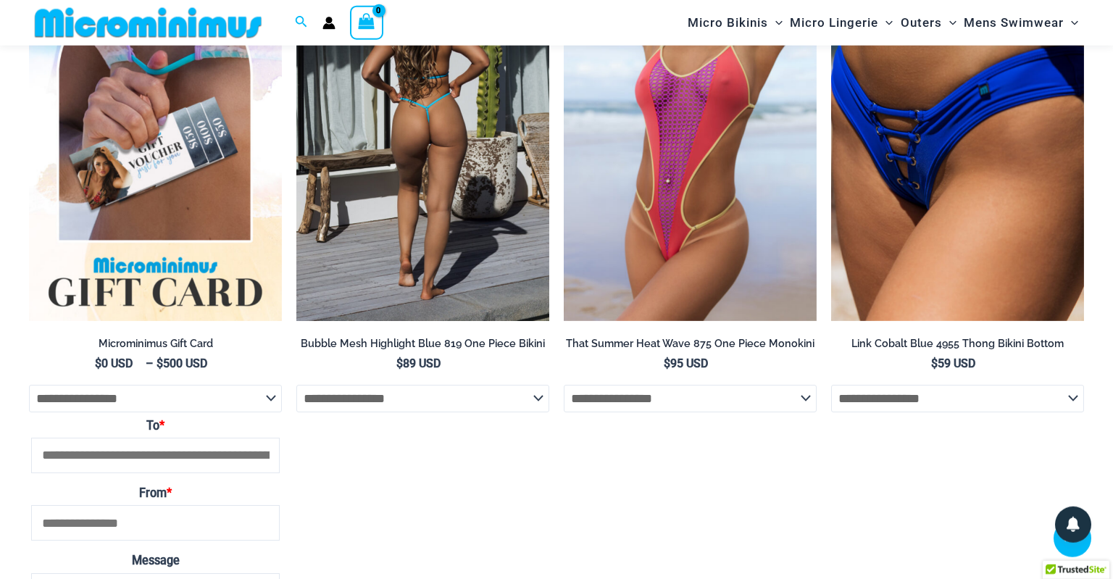
click at [296, 385] on select "**********" at bounding box center [422, 399] width 253 height 28
click at [407, 409] on select "**********" at bounding box center [422, 399] width 253 height 28
click at [436, 230] on img at bounding box center [422, 132] width 253 height 380
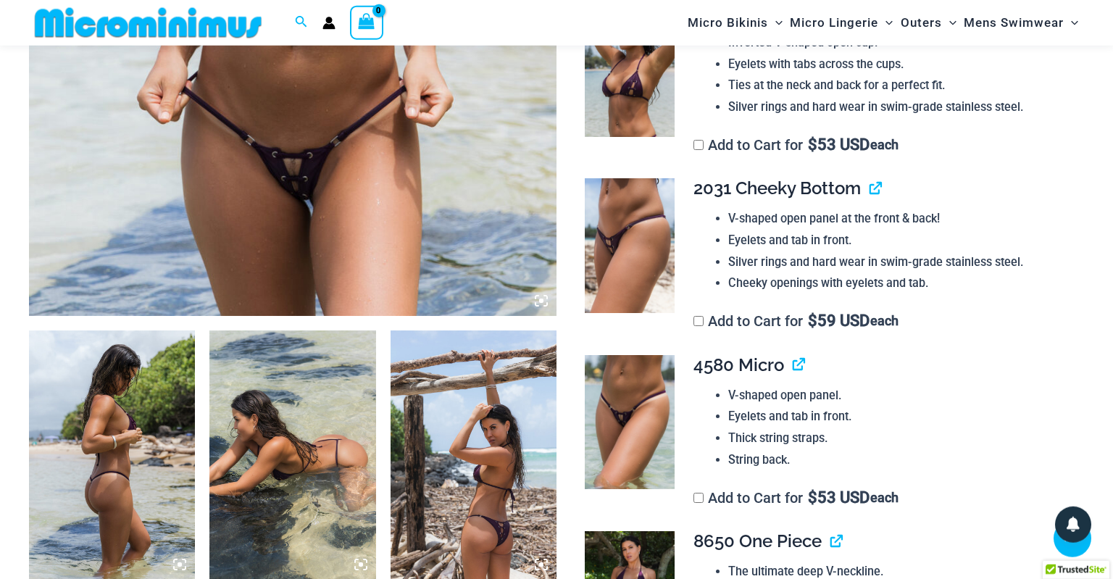
scroll to position [607, 0]
click at [870, 190] on link "View product" at bounding box center [870, 188] width 0 height 21
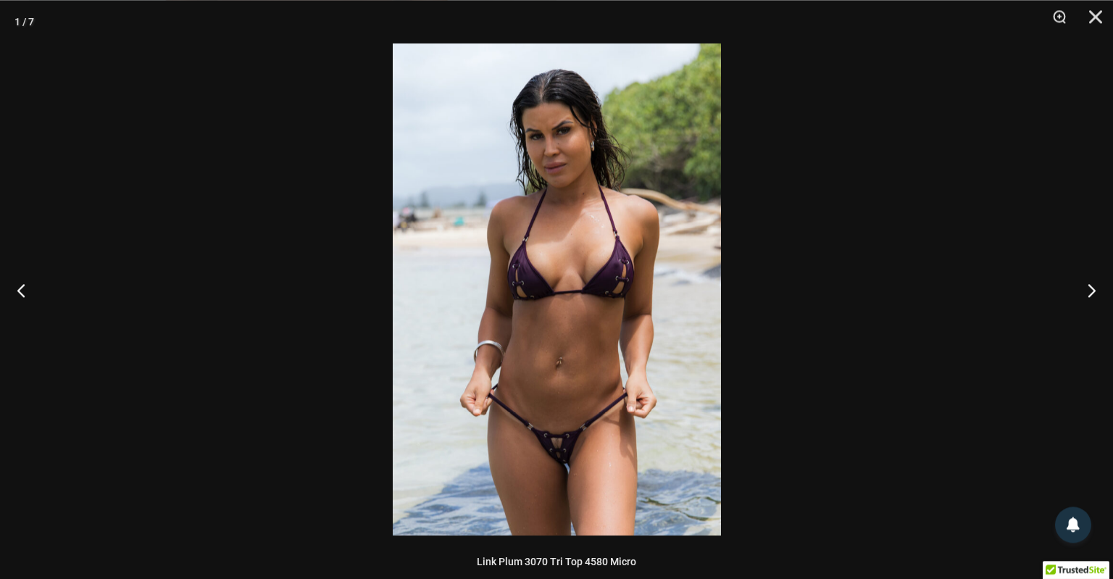
click at [543, 383] on img at bounding box center [557, 289] width 328 height 492
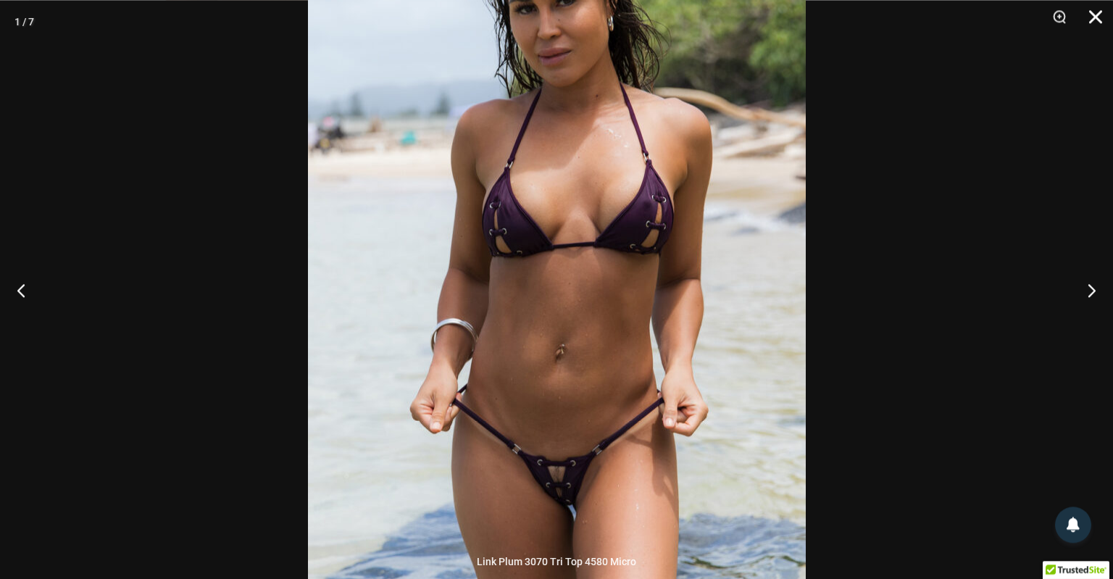
click at [1093, 26] on button "Close" at bounding box center [1091, 21] width 36 height 43
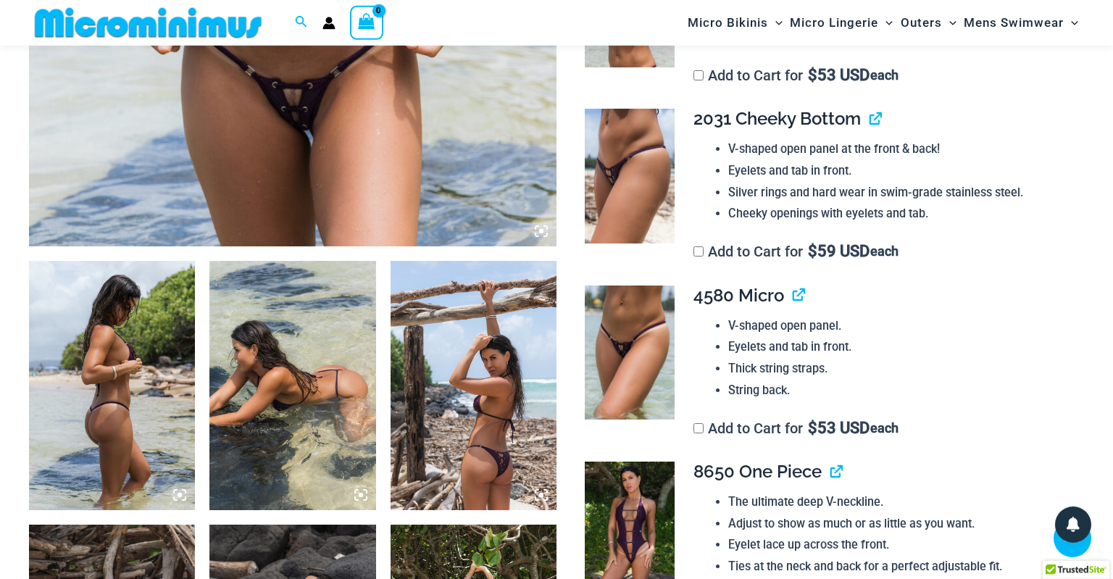
scroll to position [689, 0]
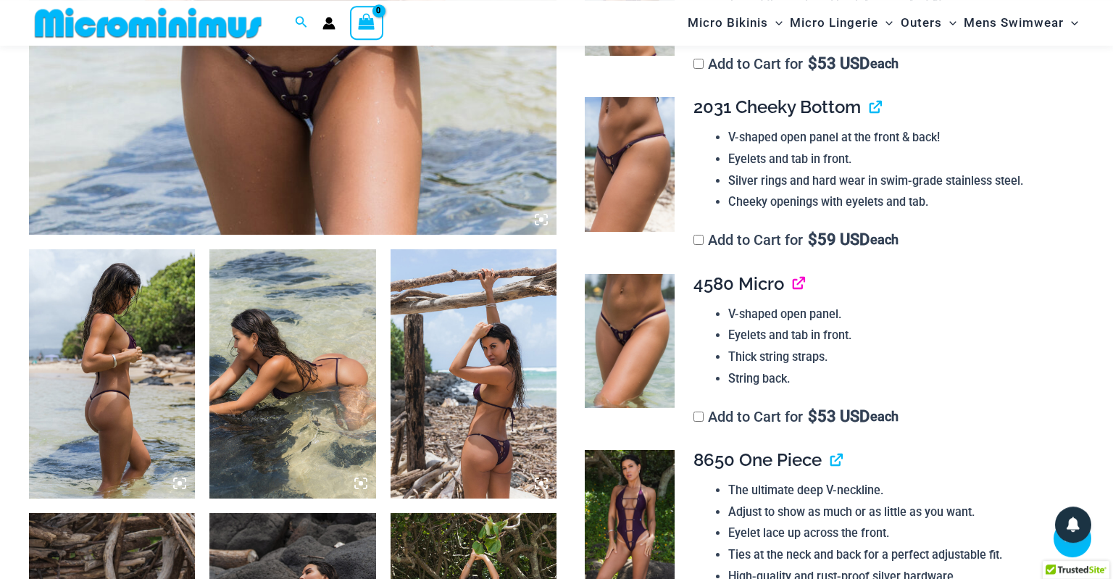
click at [793, 285] on link "View product" at bounding box center [793, 283] width 0 height 21
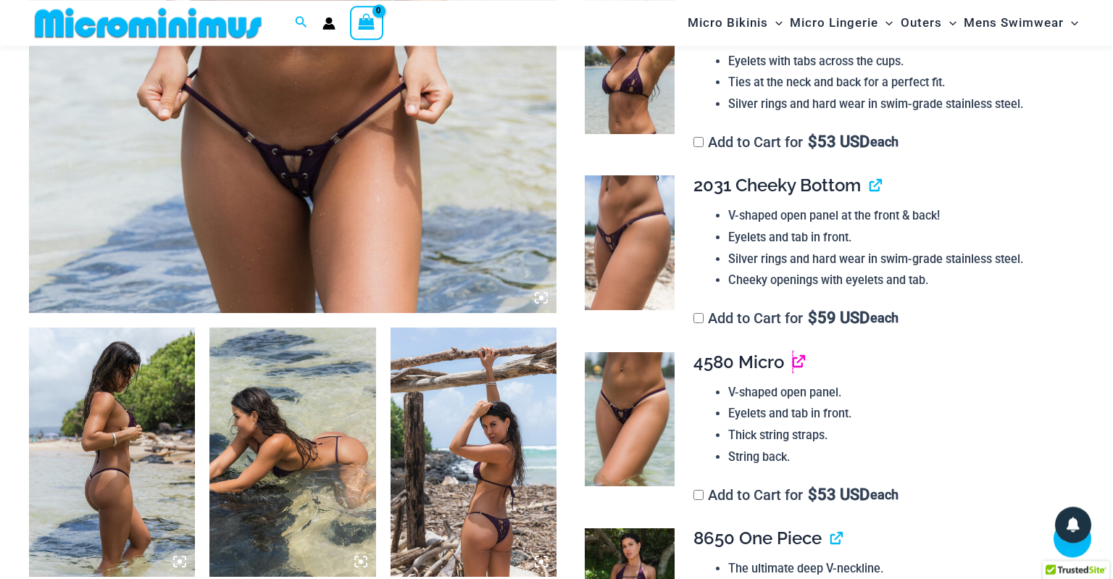
scroll to position [583, 0]
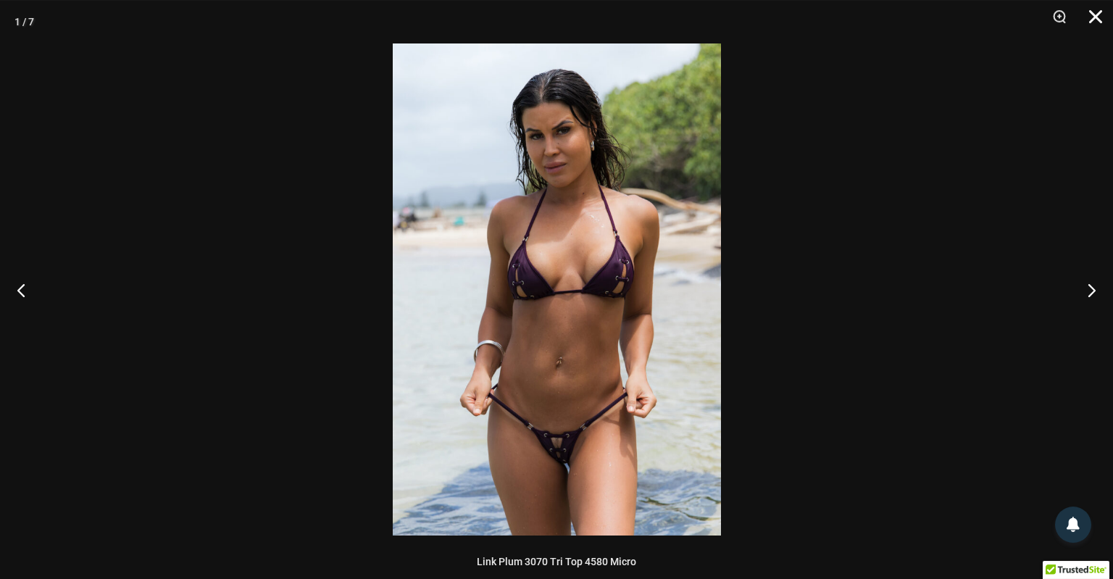
click at [1095, 24] on button "Close" at bounding box center [1091, 21] width 36 height 43
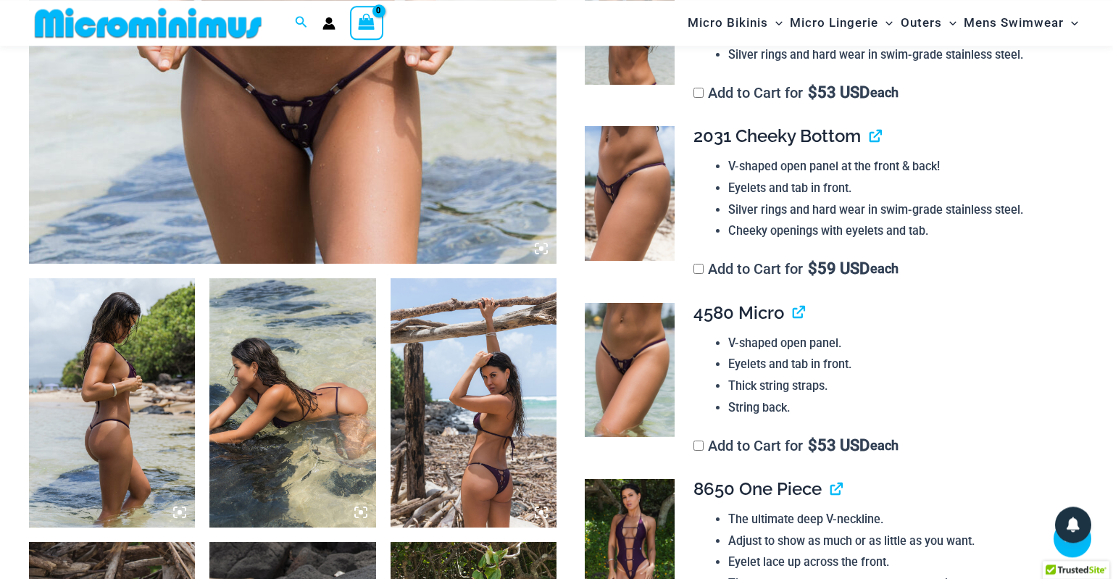
scroll to position [526, 0]
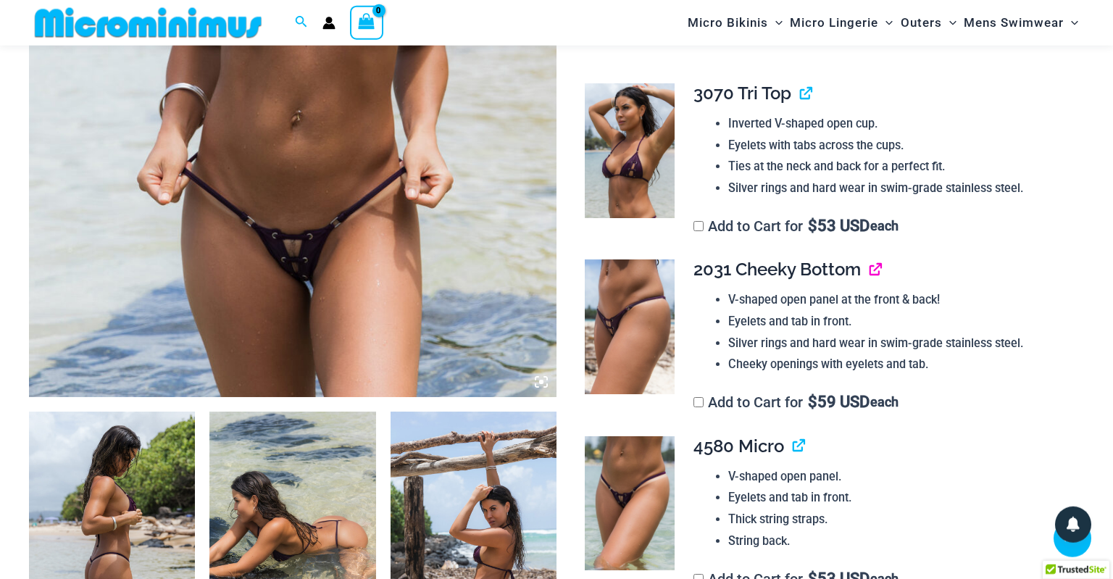
click at [870, 266] on link "View product" at bounding box center [870, 269] width 0 height 21
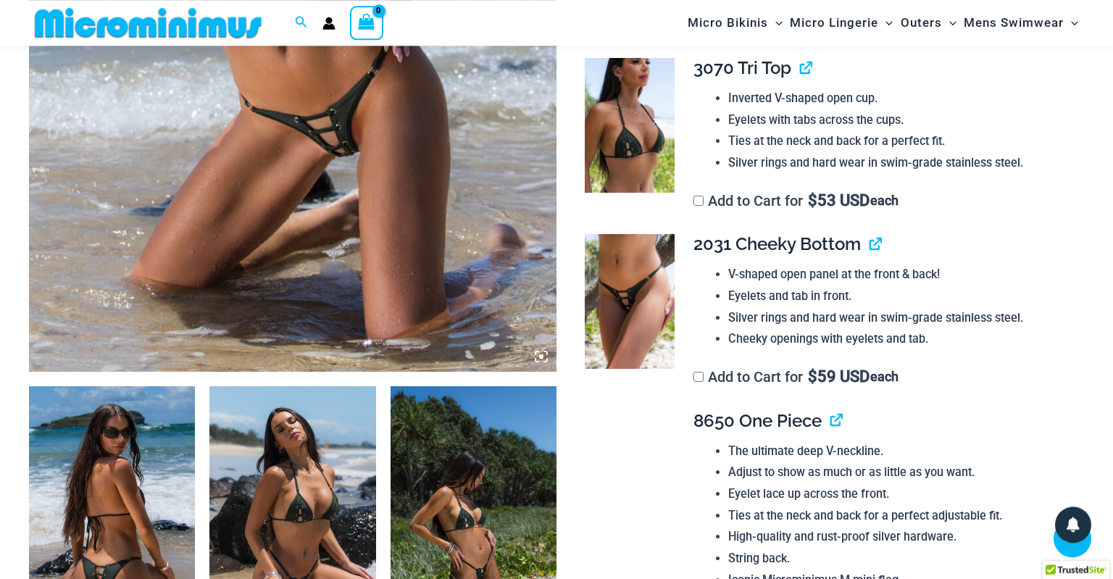
scroll to position [623, 0]
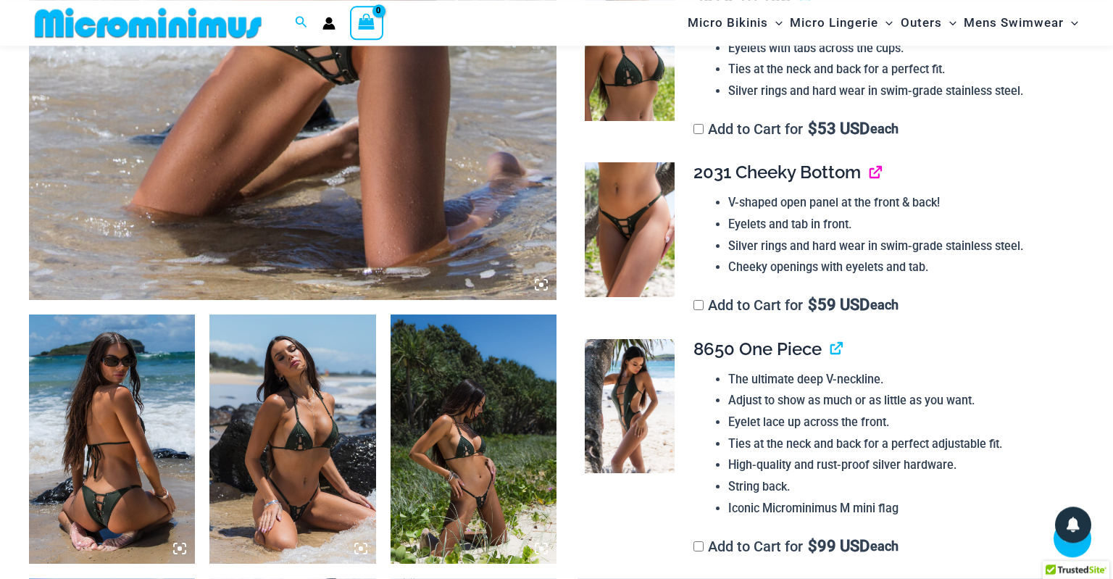
click at [870, 174] on link "View product" at bounding box center [870, 172] width 0 height 21
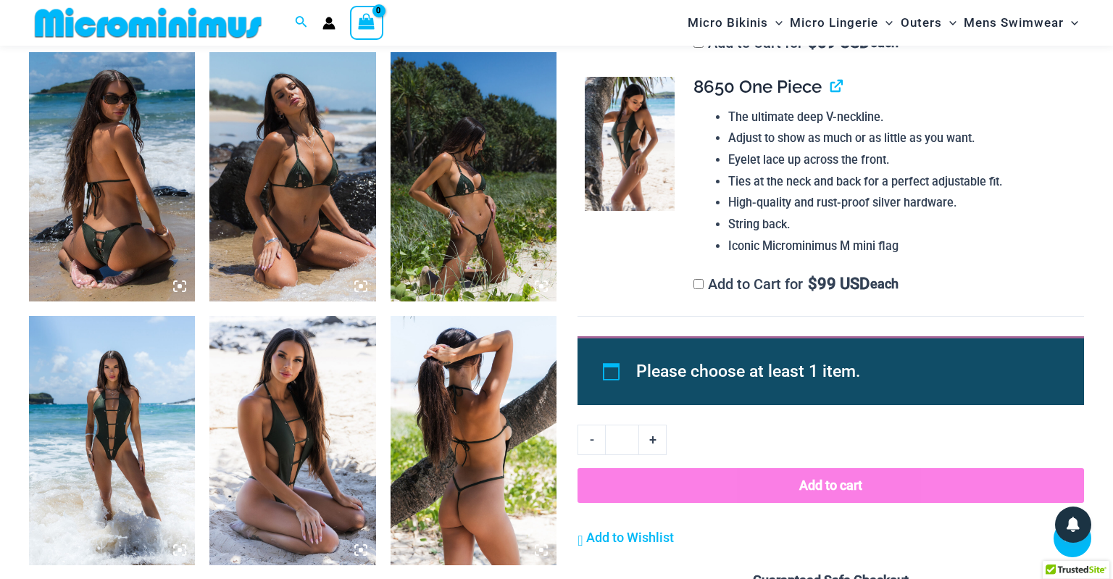
scroll to position [945, 0]
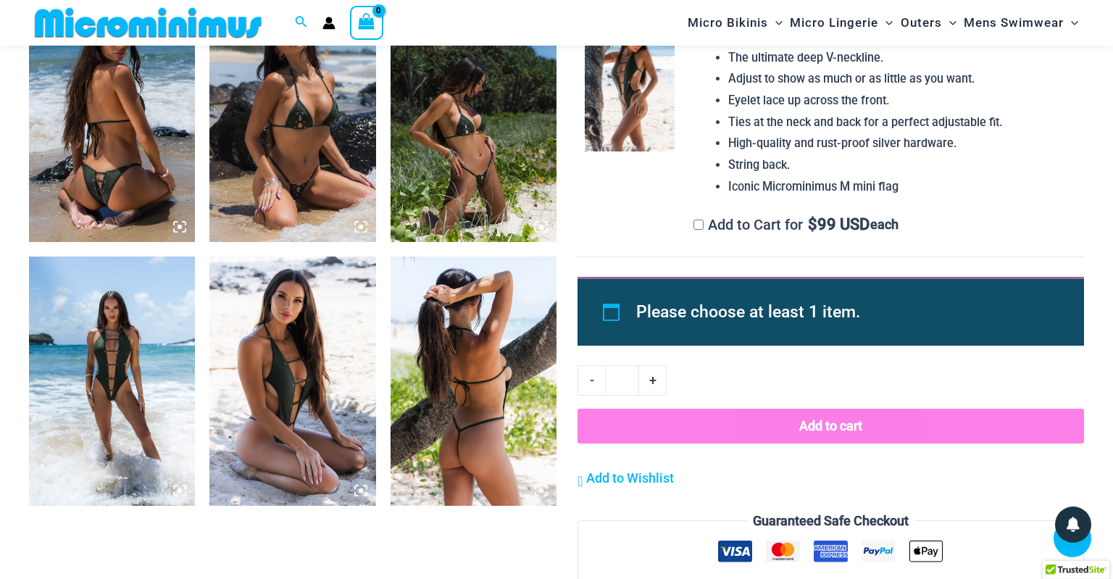
click at [179, 485] on icon at bounding box center [179, 490] width 13 height 13
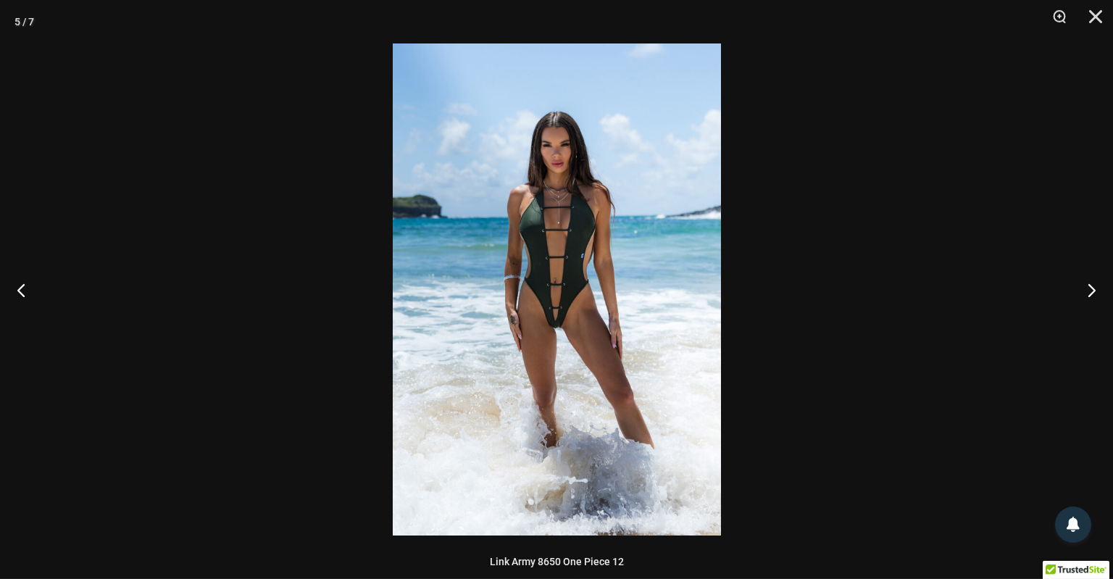
click at [552, 332] on img at bounding box center [557, 289] width 328 height 492
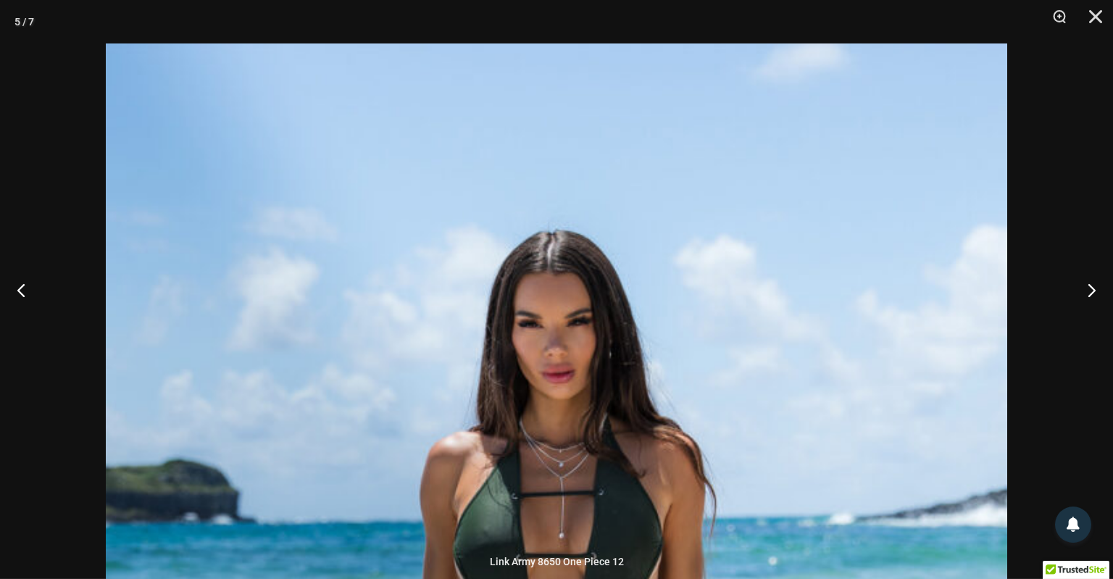
scroll to position [904, 0]
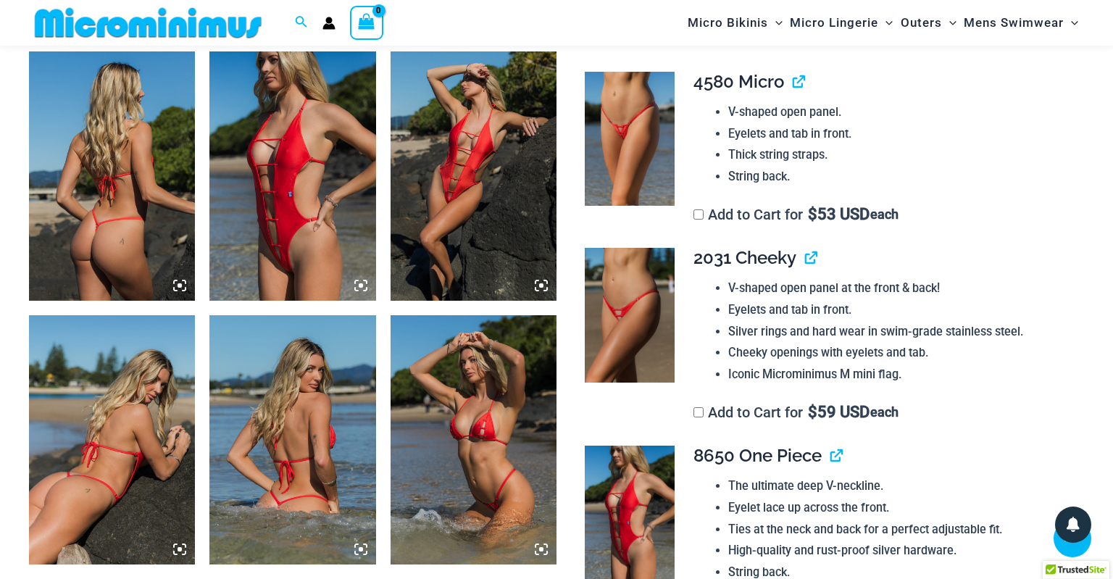
scroll to position [887, 0]
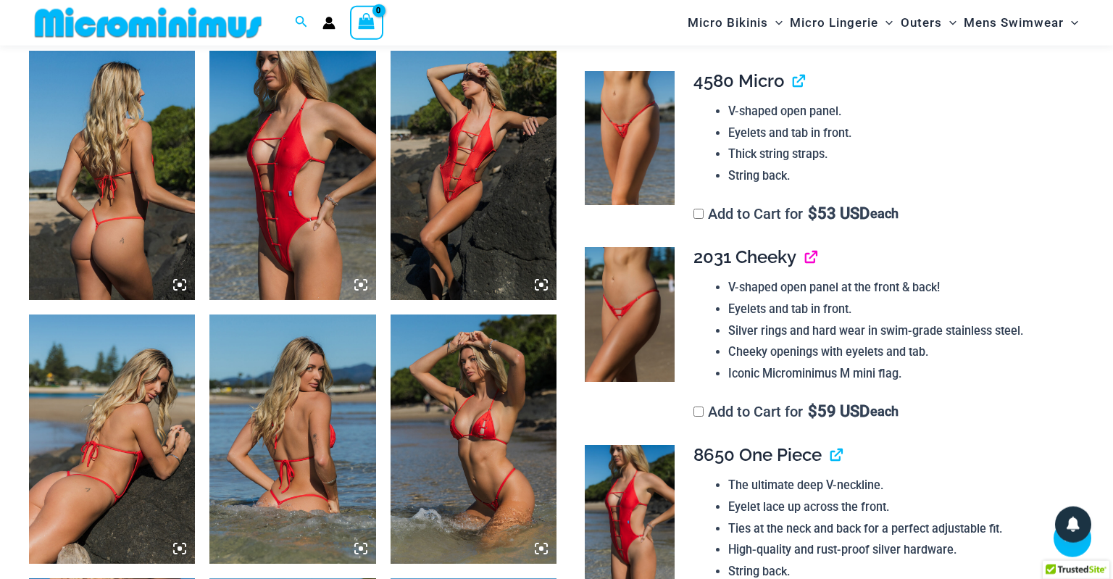
click at [805, 262] on link "View product" at bounding box center [805, 256] width 0 height 21
click at [793, 81] on link "View product" at bounding box center [793, 80] width 0 height 21
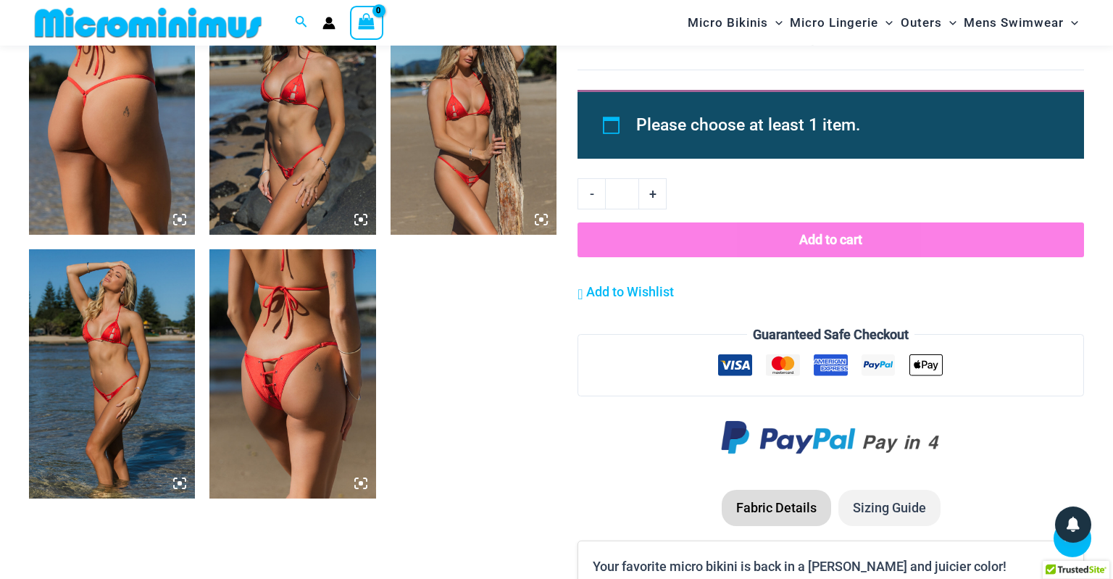
scroll to position [1481, 0]
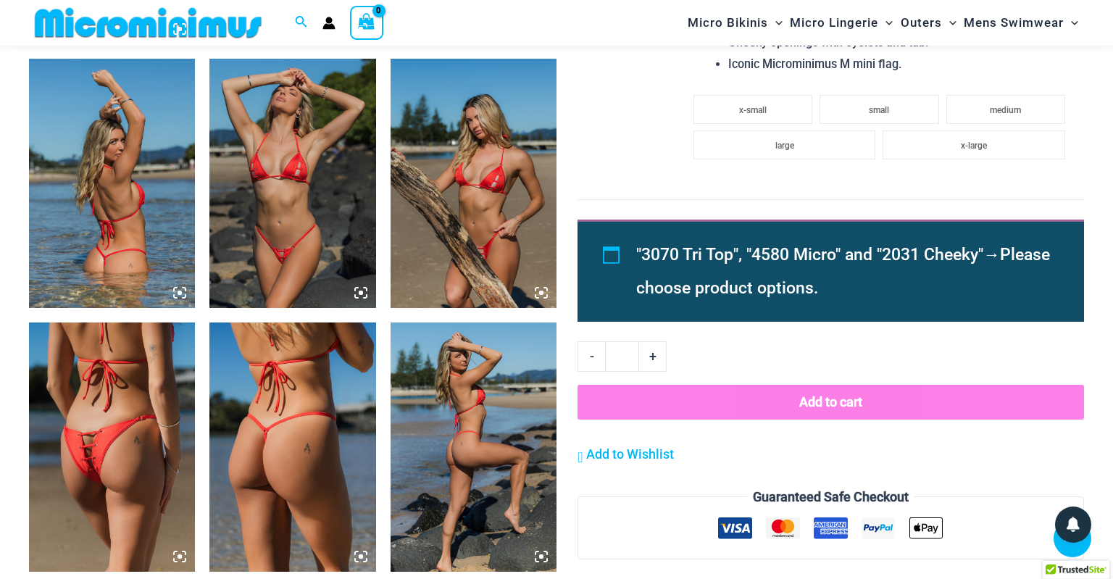
scroll to position [1698, 0]
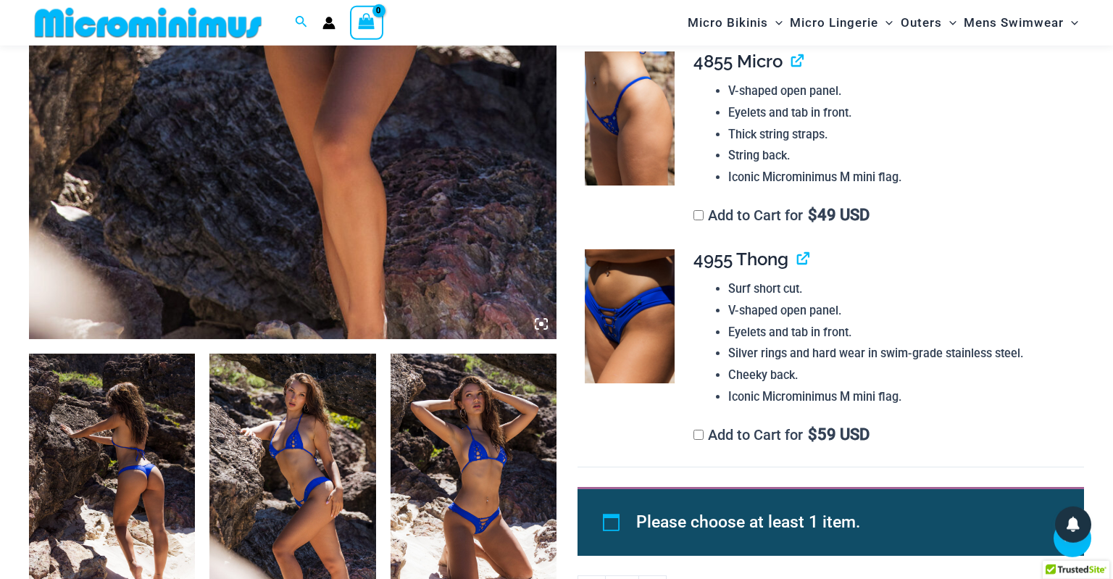
scroll to position [587, 0]
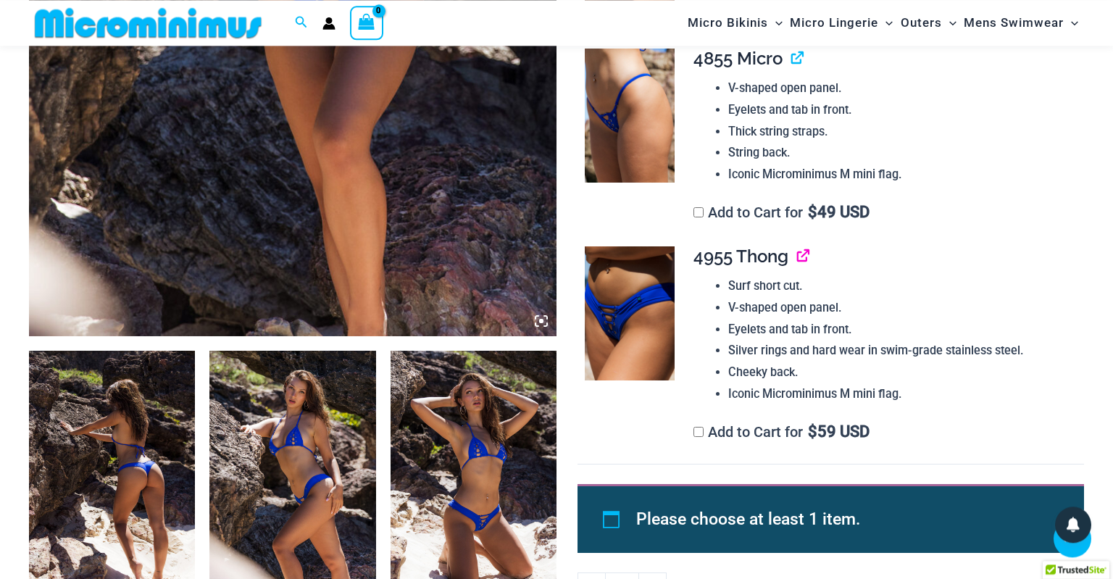
click at [797, 260] on link "View product" at bounding box center [797, 256] width 0 height 21
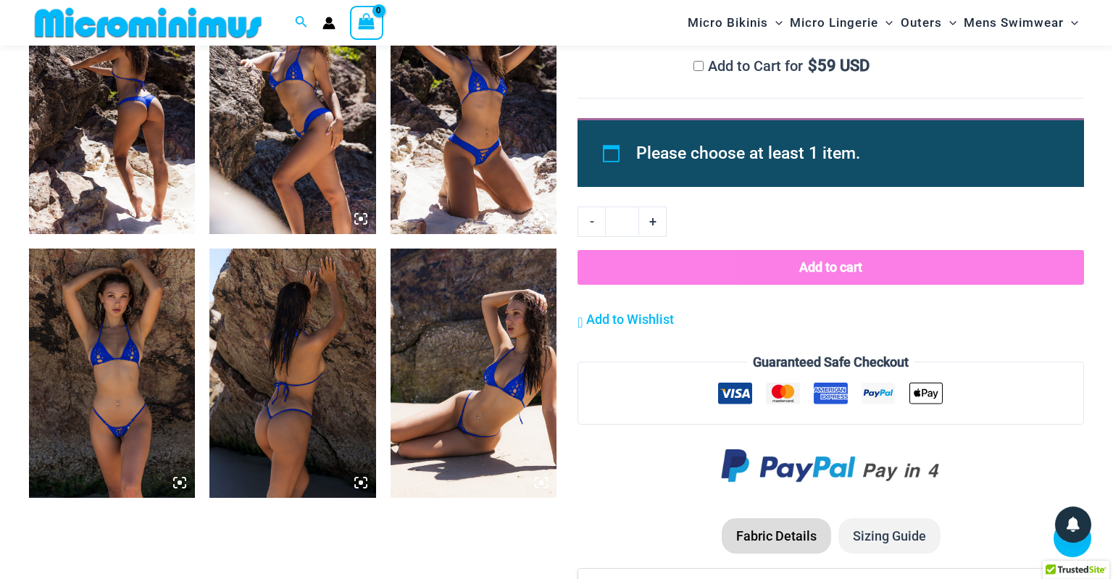
scroll to position [958, 0]
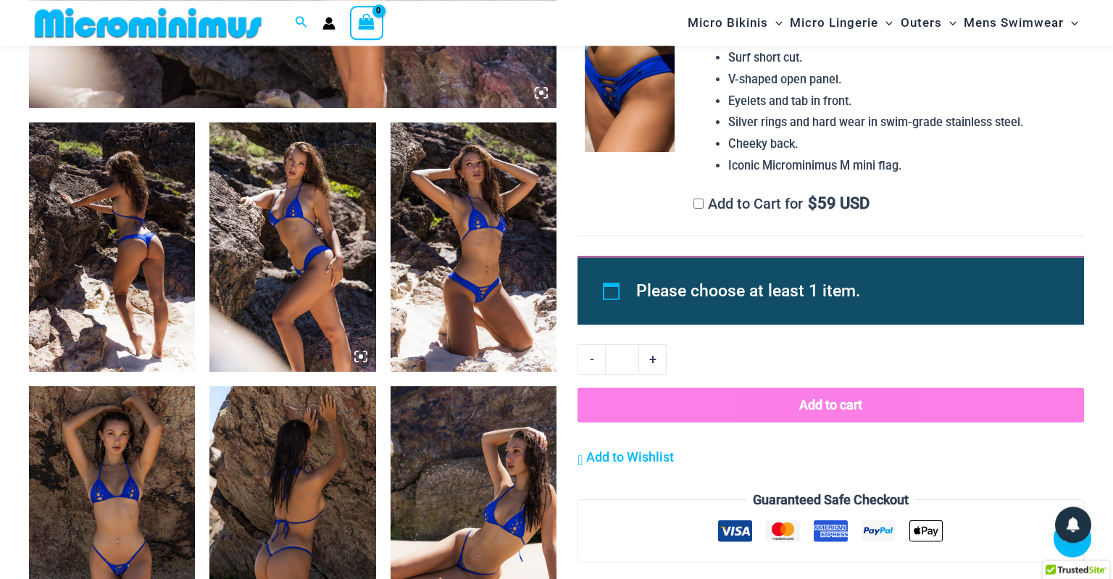
scroll to position [816, 0]
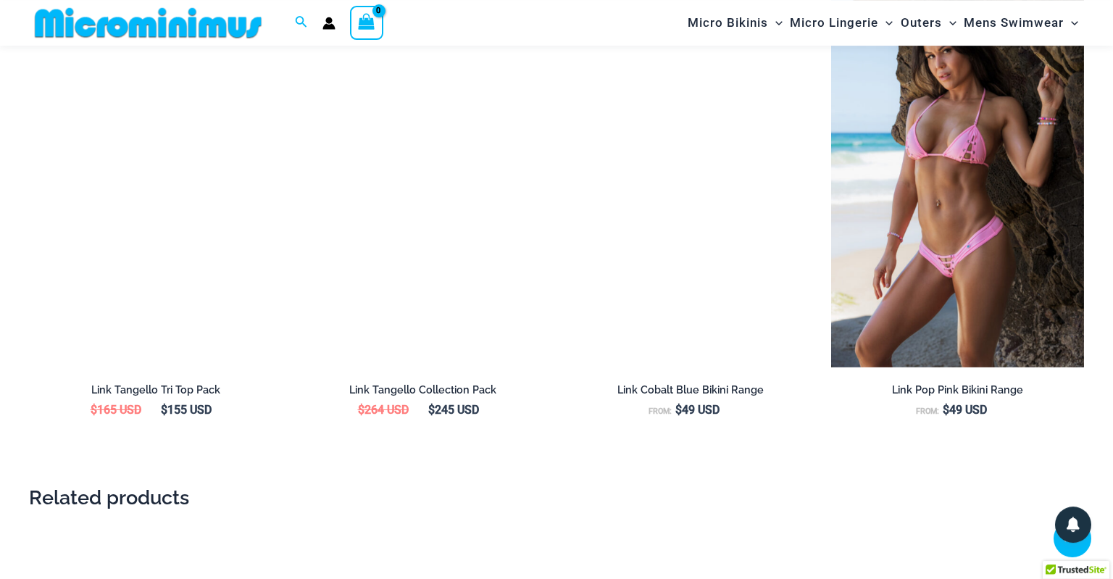
scroll to position [2009, 0]
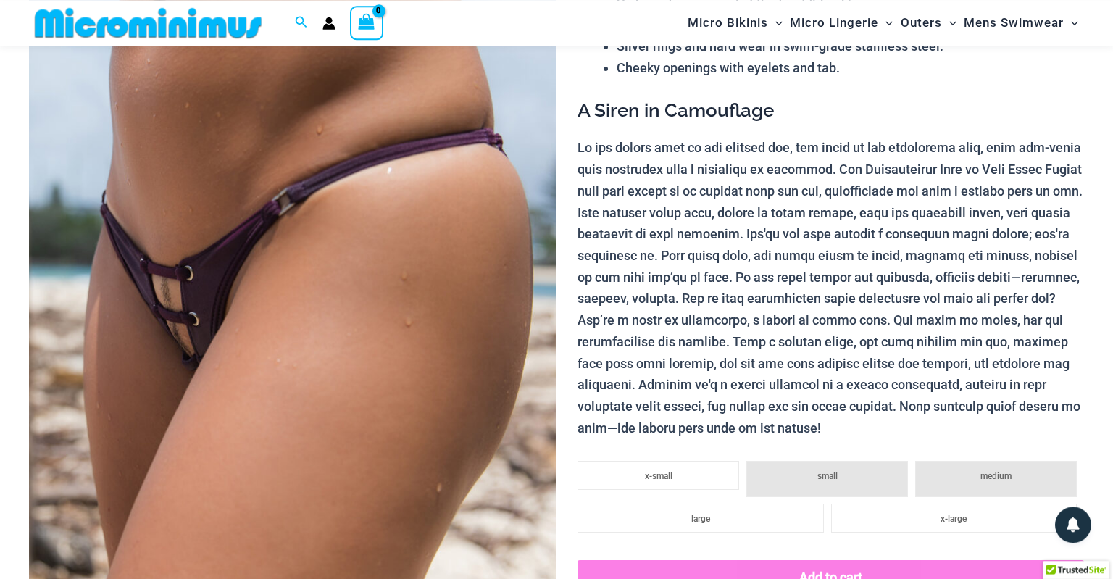
scroll to position [216, 0]
click at [175, 346] on img at bounding box center [293, 312] width 528 height 792
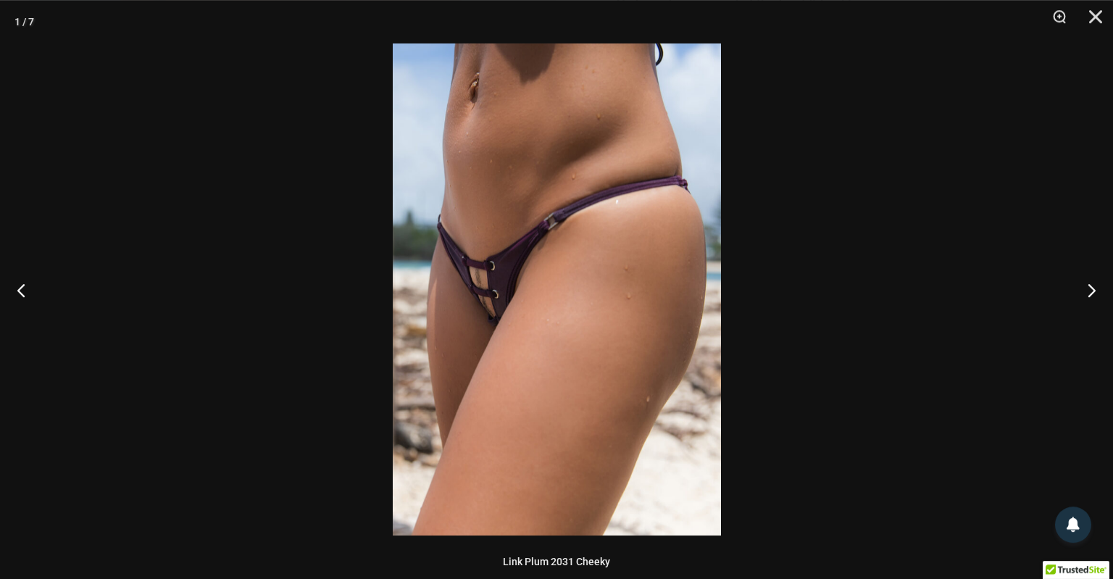
click at [497, 296] on img at bounding box center [557, 289] width 328 height 492
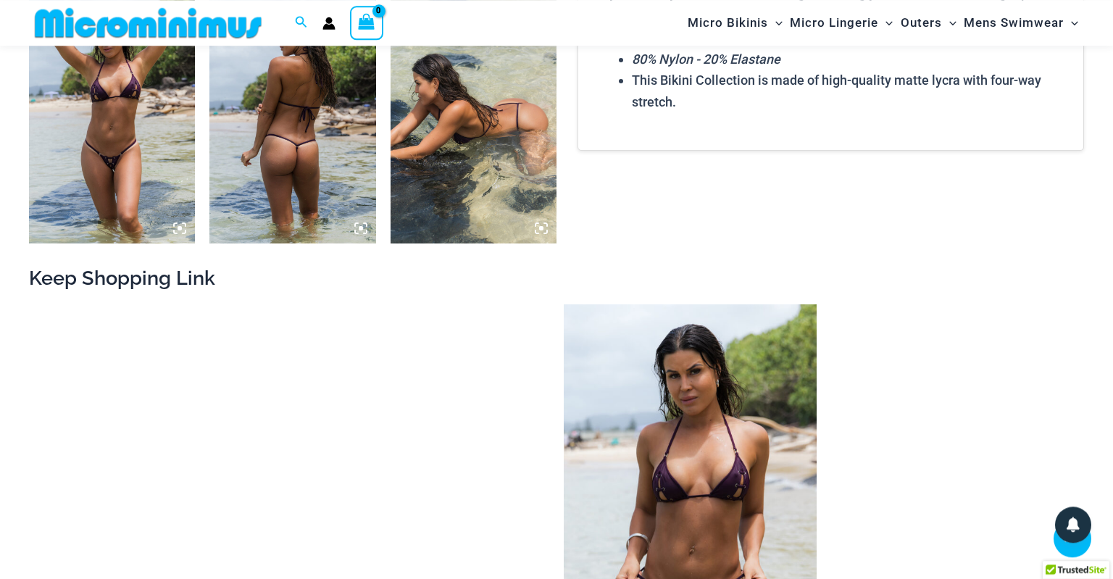
scroll to position [1206, 0]
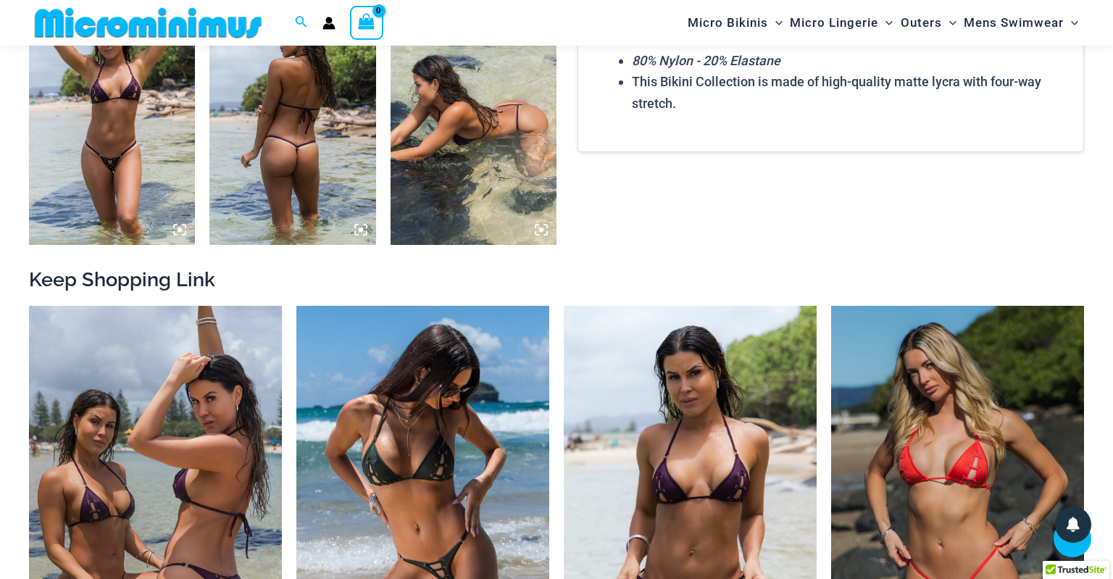
click at [173, 222] on img at bounding box center [112, 120] width 166 height 249
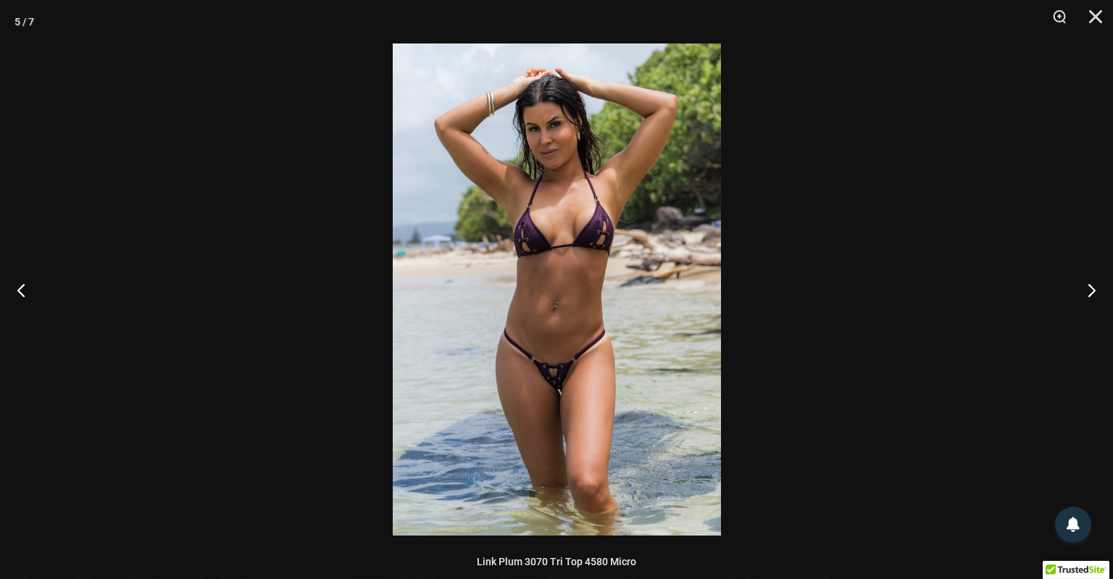
click at [575, 390] on img at bounding box center [557, 289] width 328 height 492
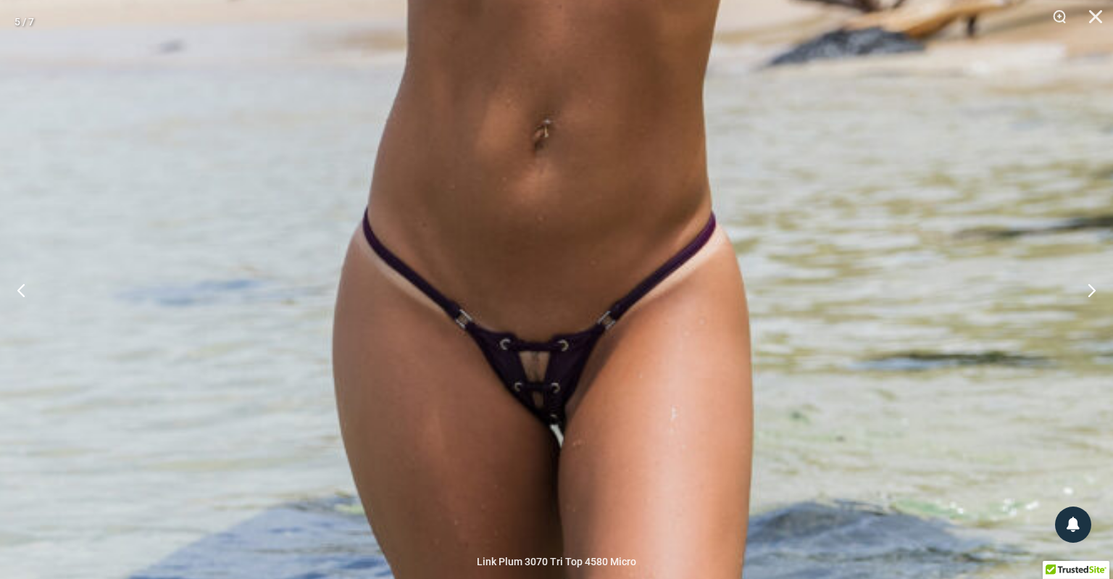
click at [526, 281] on img at bounding box center [547, 75] width 1149 height 1722
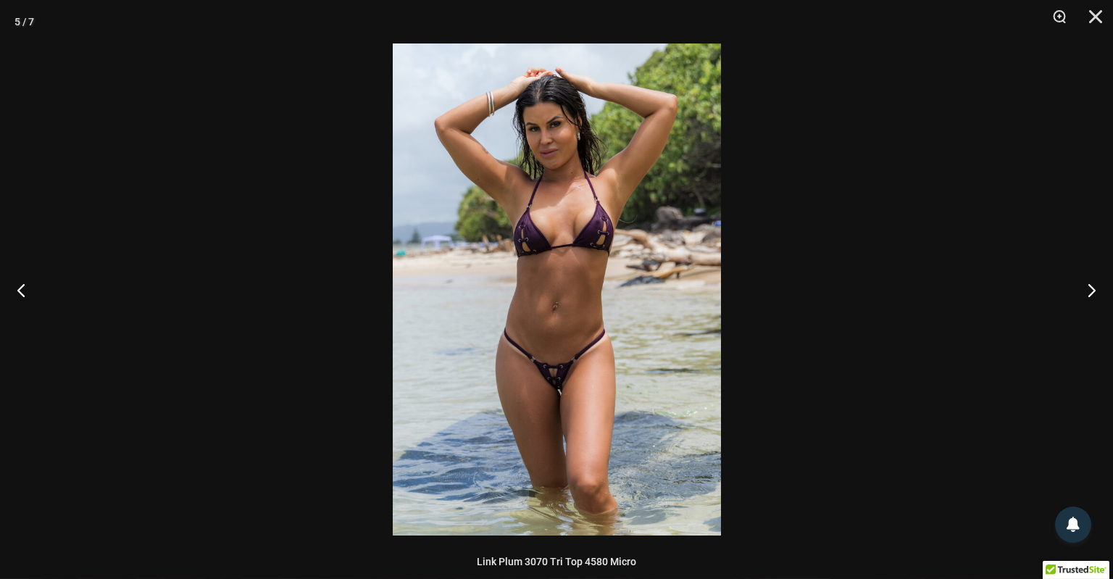
click at [556, 390] on img at bounding box center [557, 289] width 328 height 492
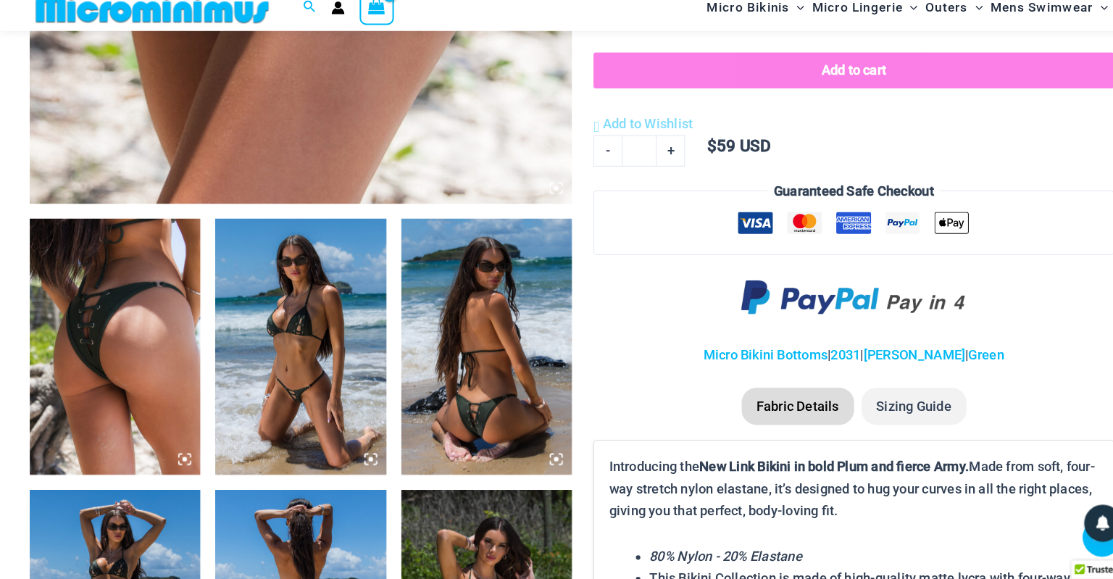
scroll to position [1000, 0]
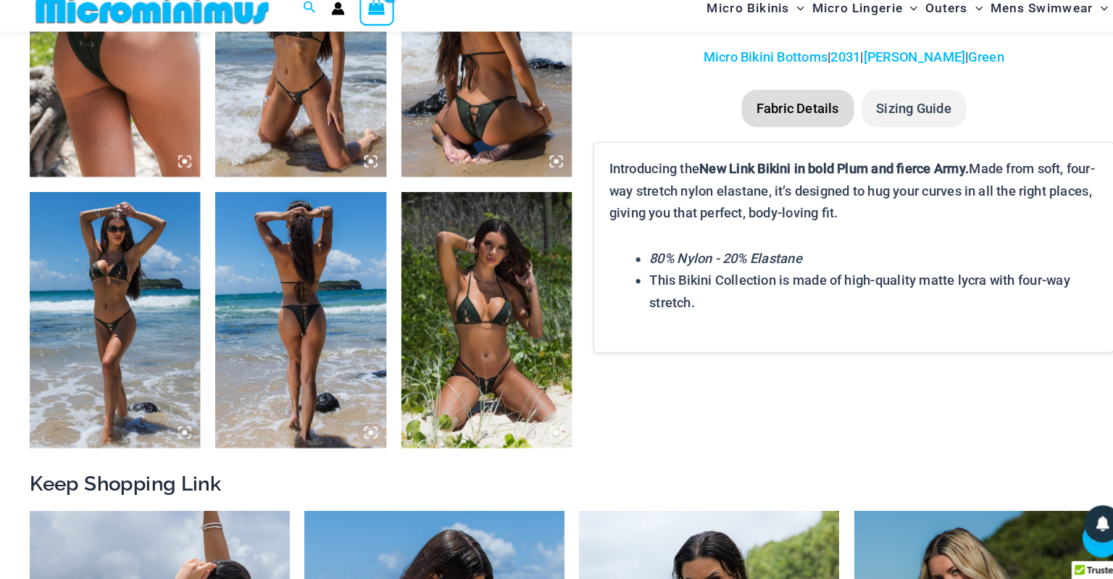
click at [544, 439] on icon at bounding box center [541, 435] width 13 height 13
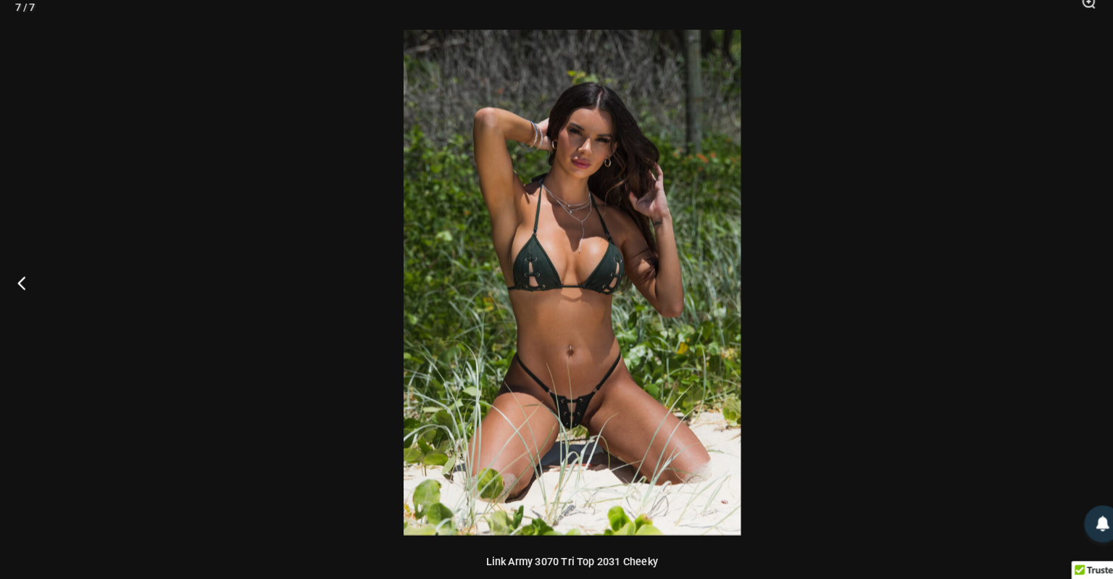
click at [565, 421] on img at bounding box center [557, 289] width 328 height 492
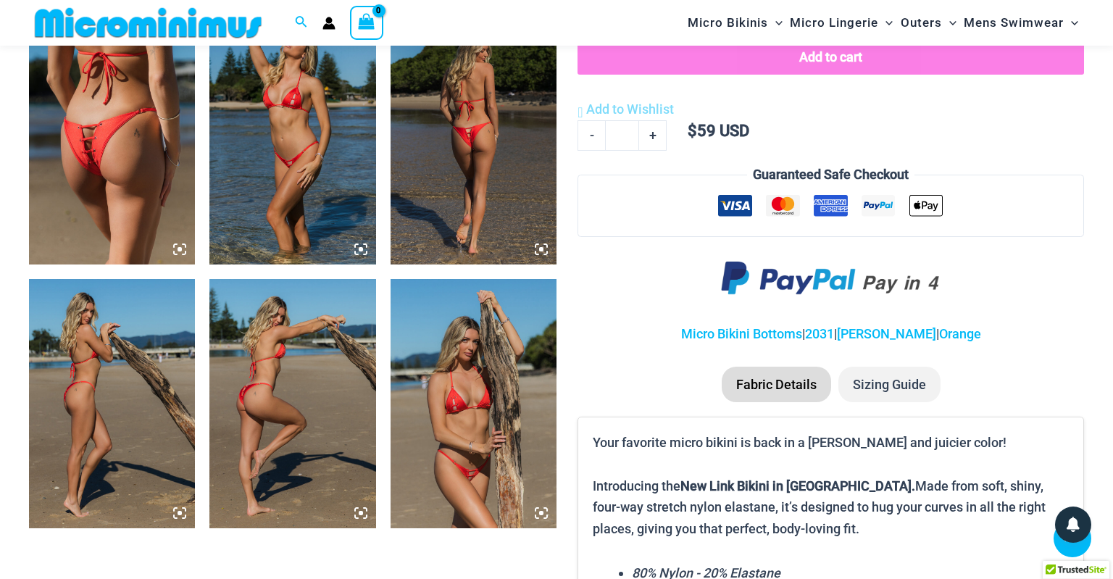
scroll to position [939, 0]
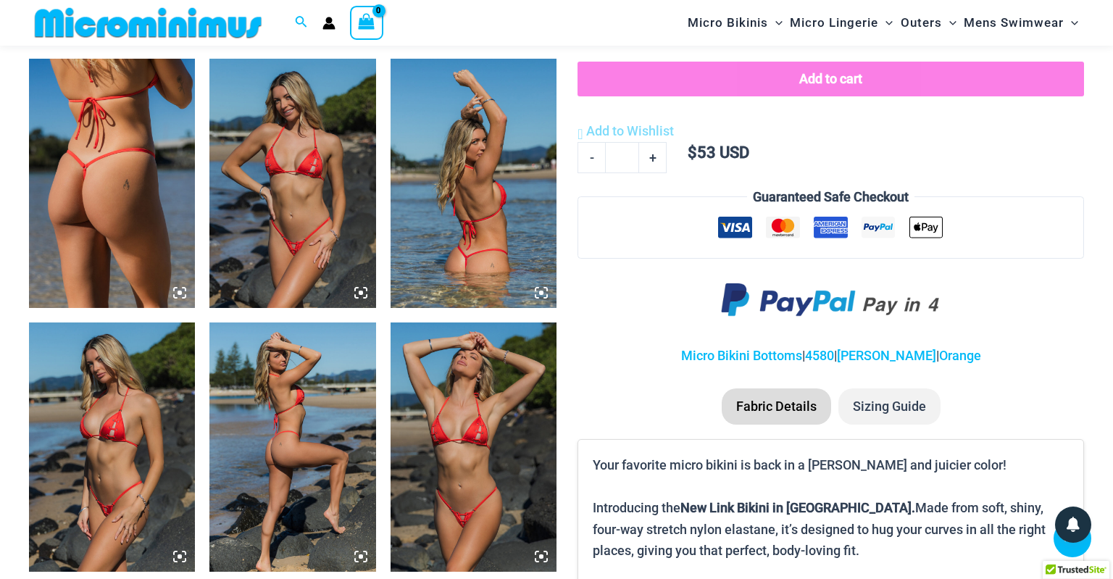
scroll to position [905, 0]
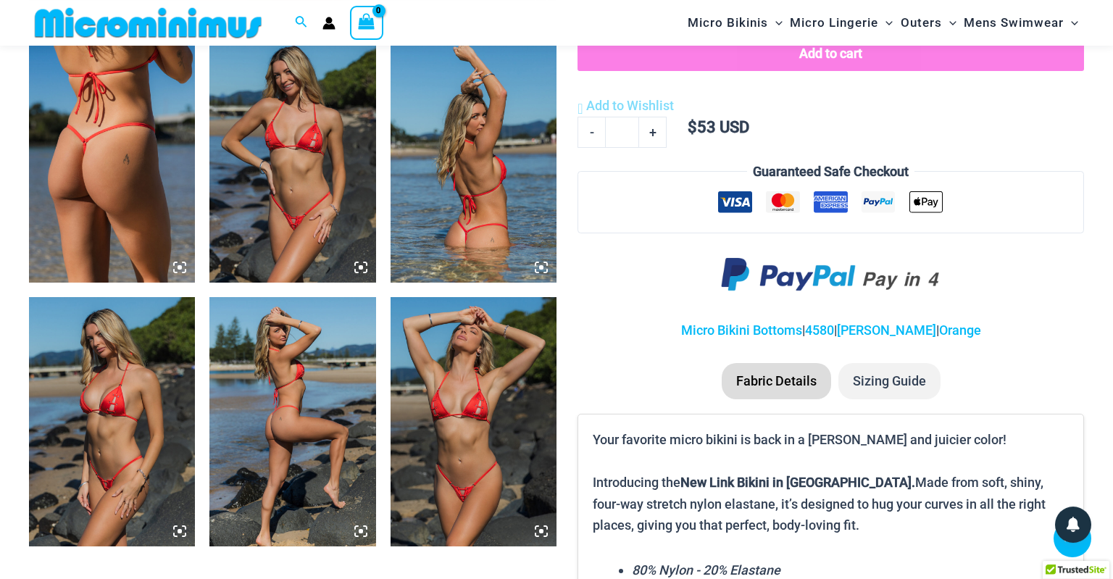
click at [358, 268] on icon at bounding box center [360, 267] width 13 height 13
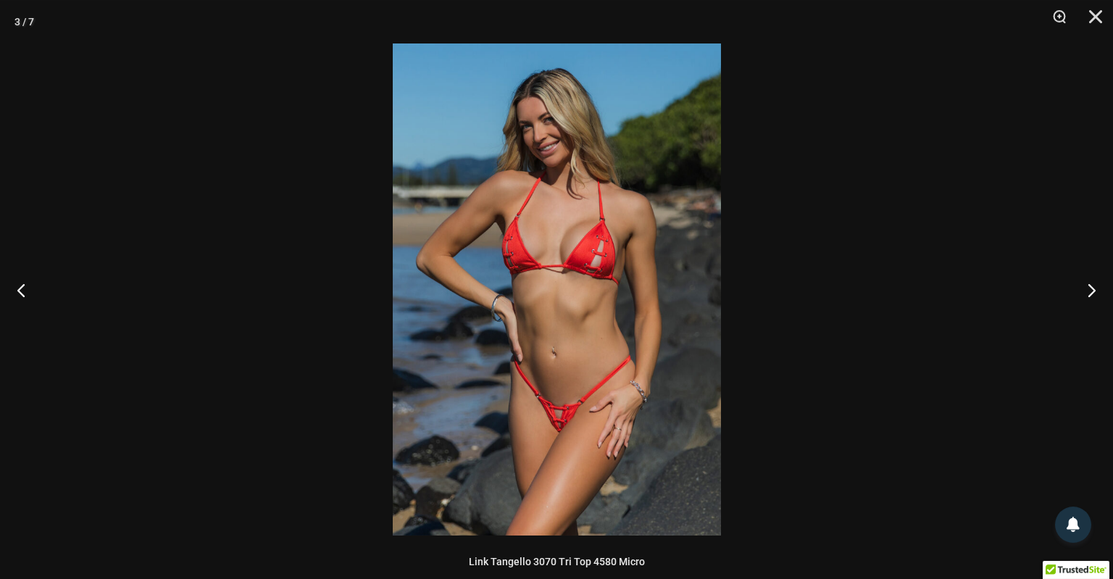
click at [570, 420] on img at bounding box center [557, 289] width 328 height 492
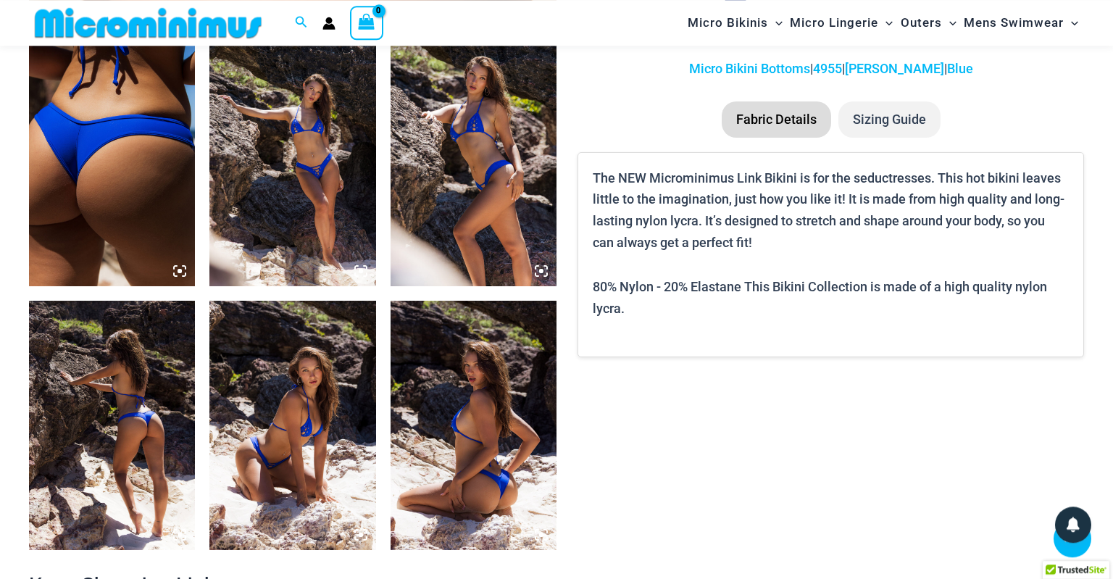
scroll to position [902, 0]
click at [361, 271] on icon at bounding box center [361, 270] width 4 height 4
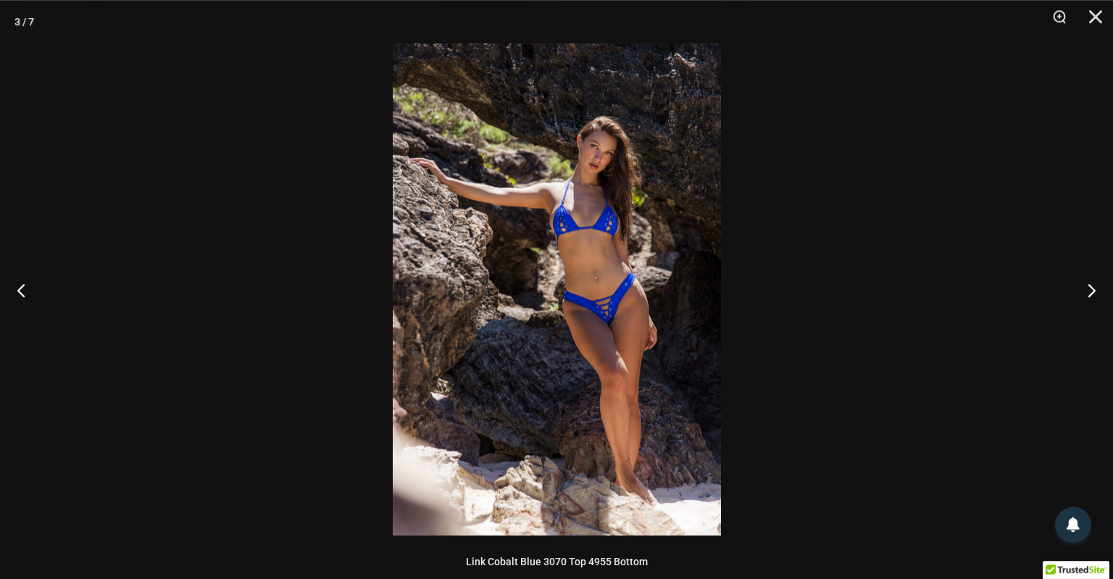
click at [600, 318] on img at bounding box center [557, 289] width 328 height 492
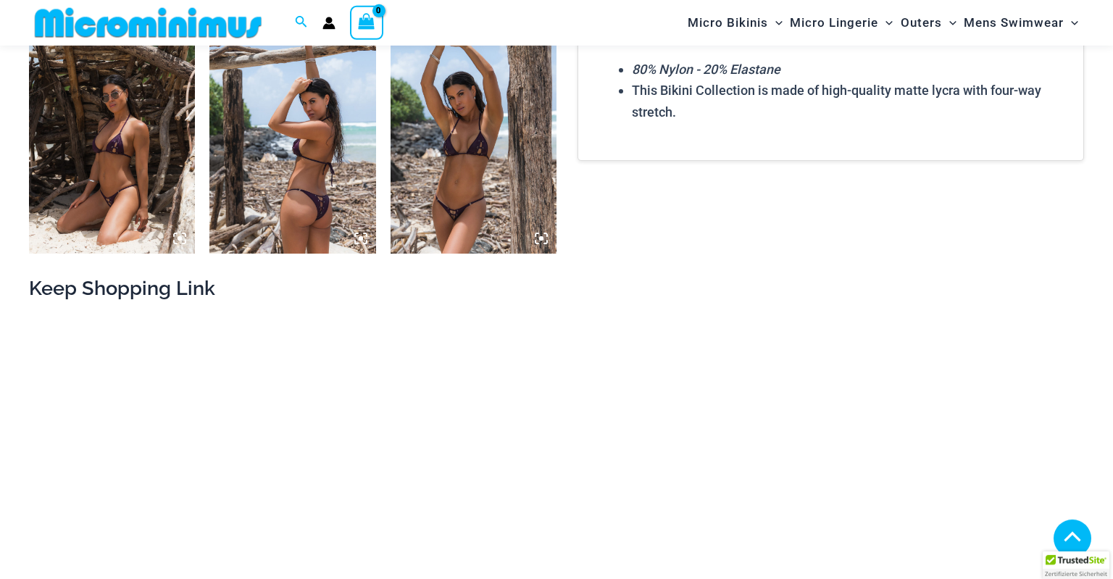
scroll to position [1199, 0]
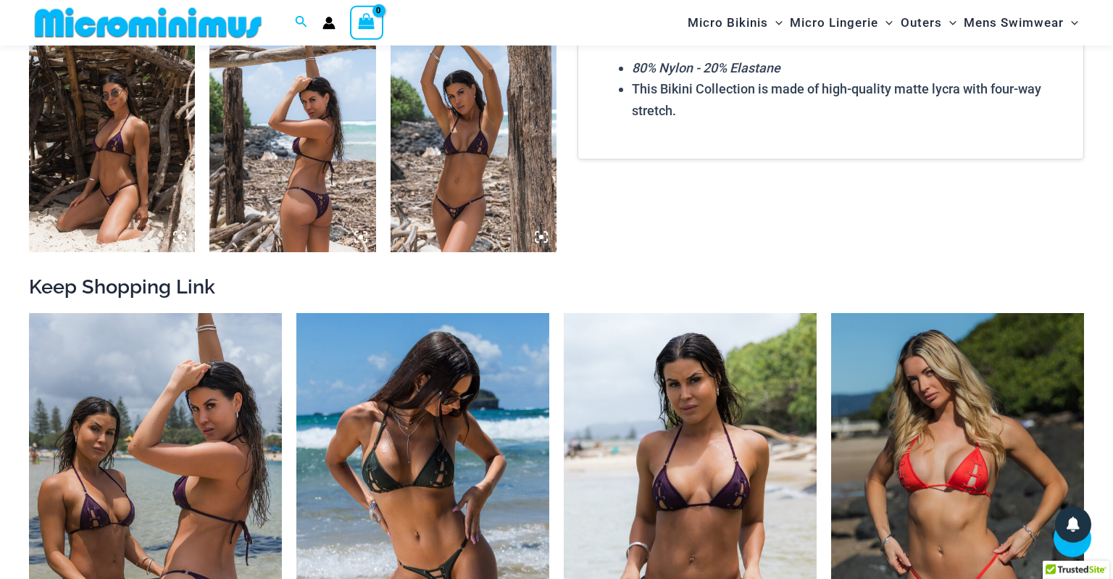
click at [539, 236] on icon at bounding box center [541, 237] width 13 height 13
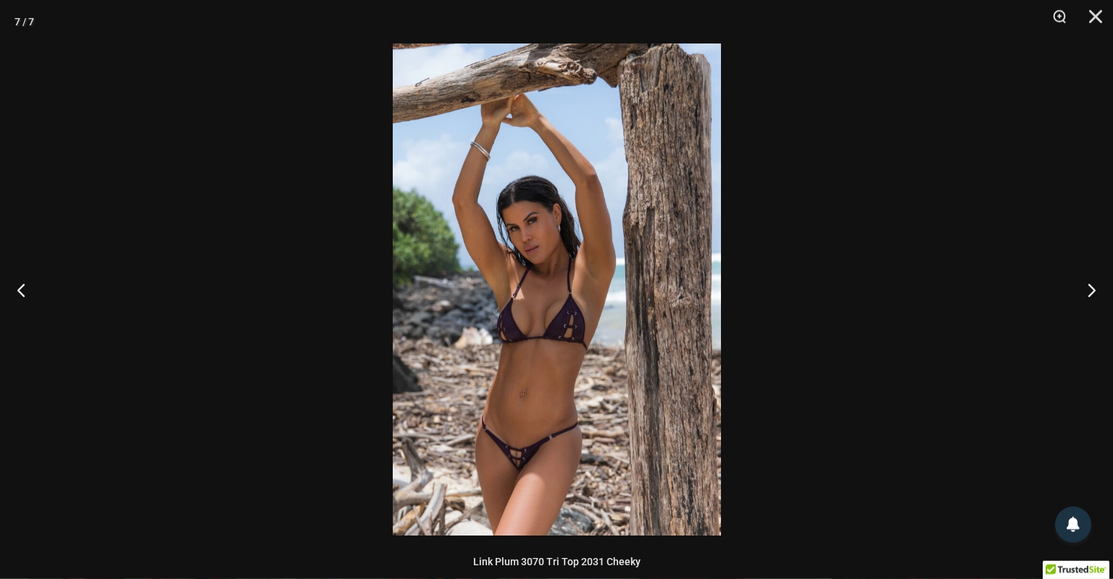
click at [531, 468] on img at bounding box center [557, 289] width 328 height 492
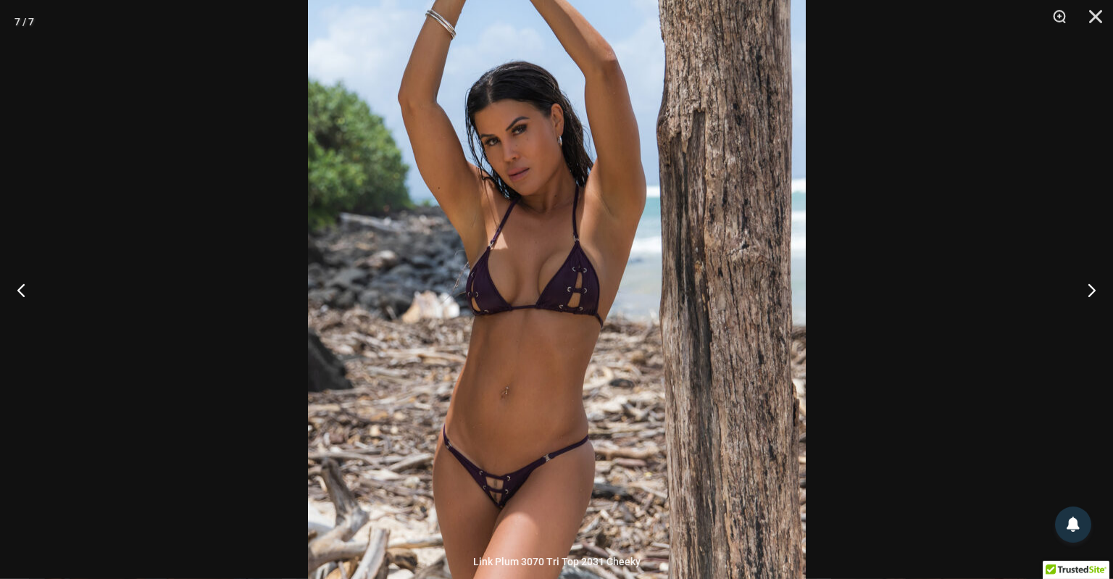
scroll to position [1187, 0]
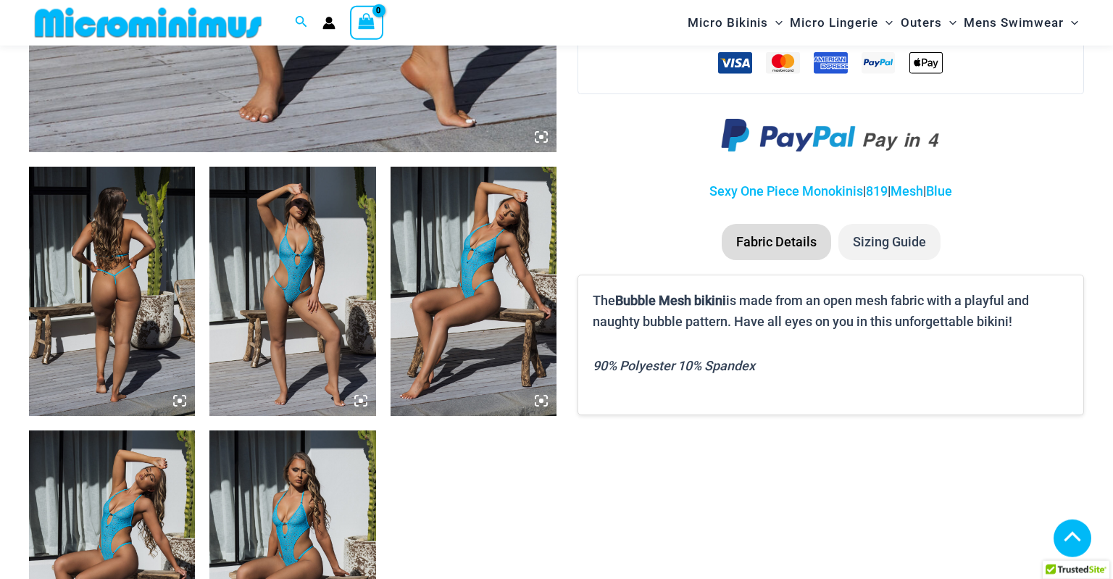
scroll to position [762, 0]
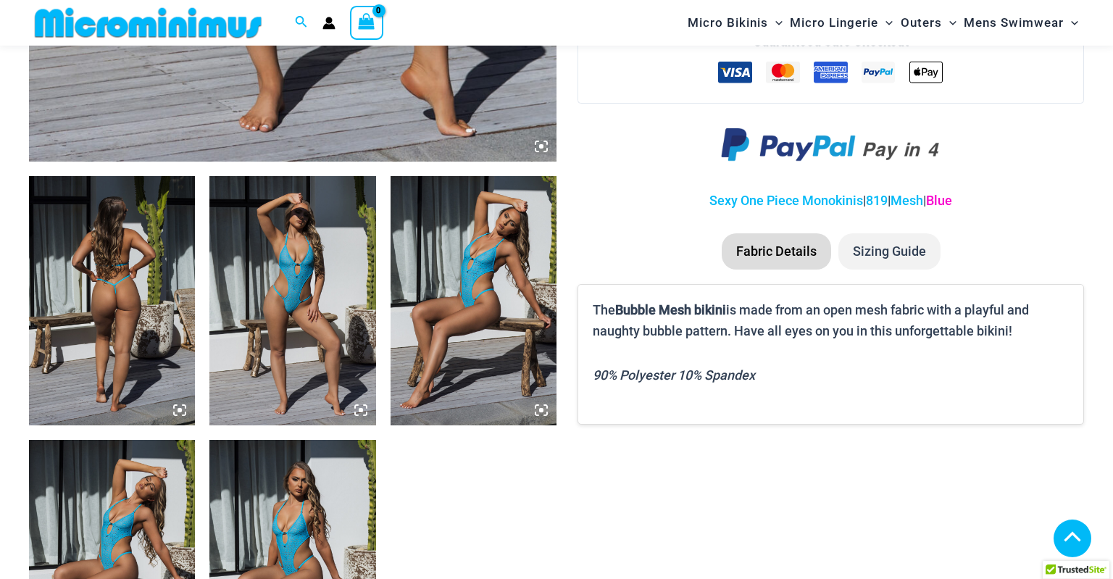
click at [952, 199] on link "Blue" at bounding box center [939, 200] width 26 height 15
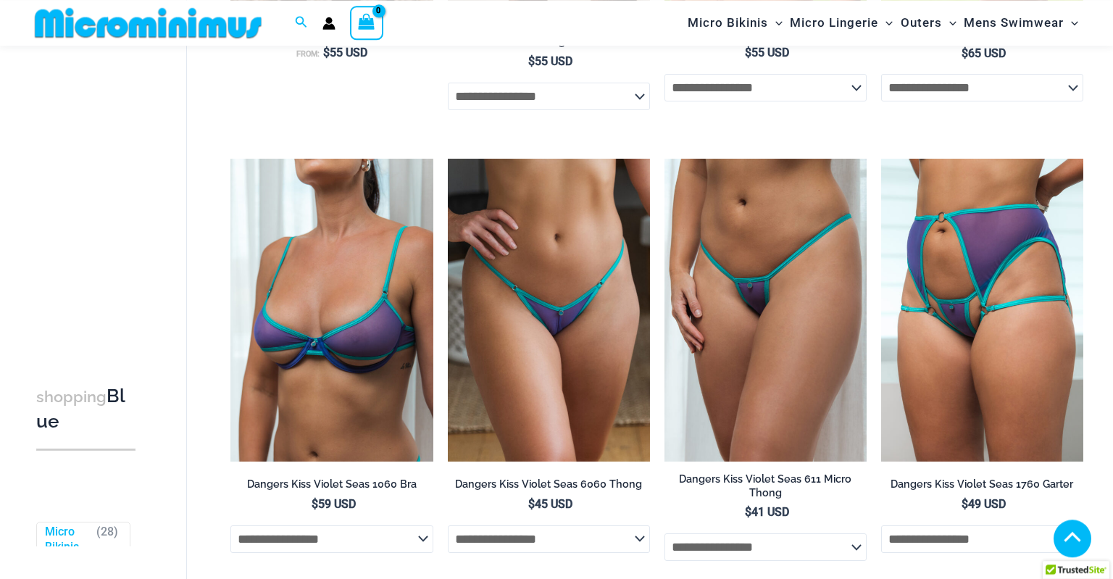
scroll to position [454, 0]
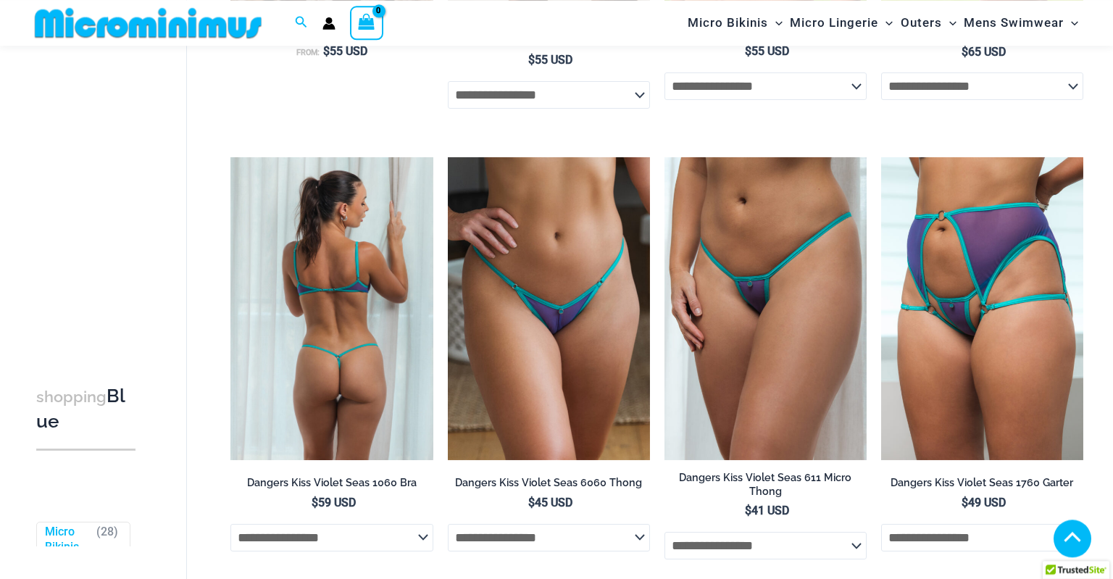
click at [337, 381] on img at bounding box center [332, 309] width 202 height 304
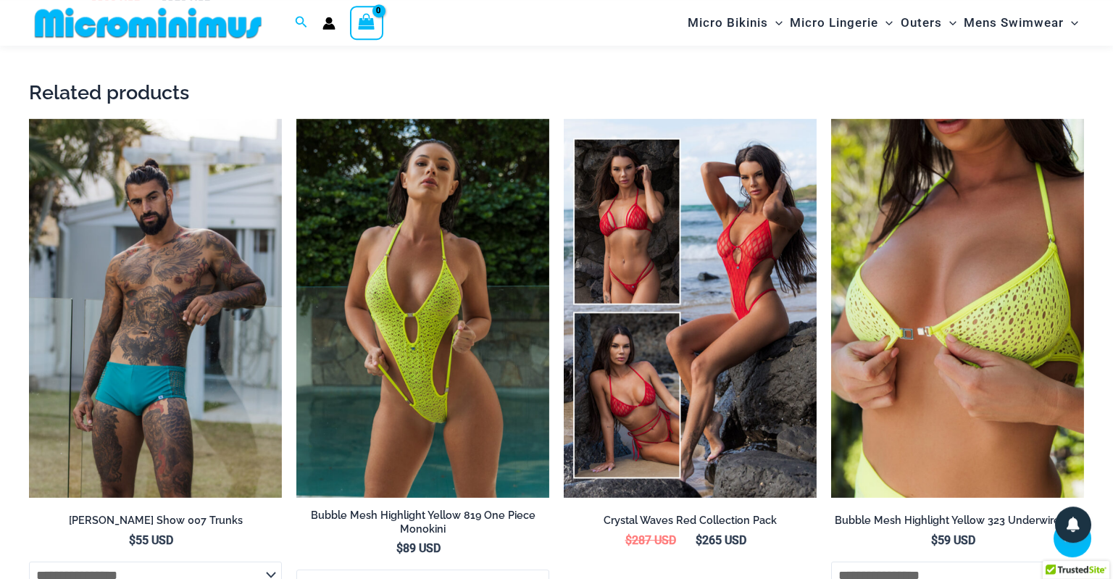
scroll to position [2415, 0]
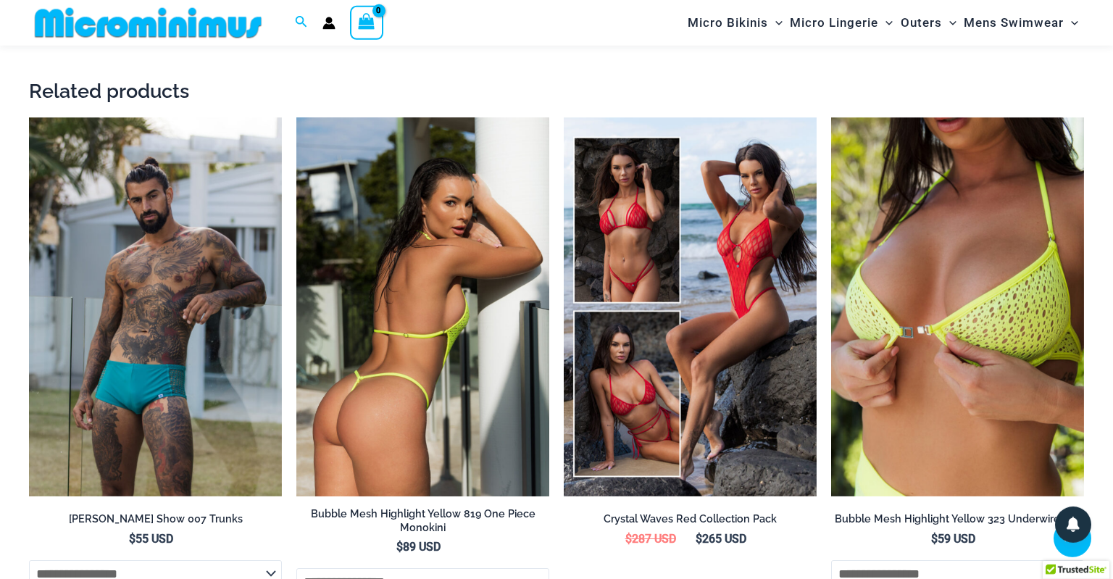
click at [489, 442] on img at bounding box center [422, 307] width 253 height 380
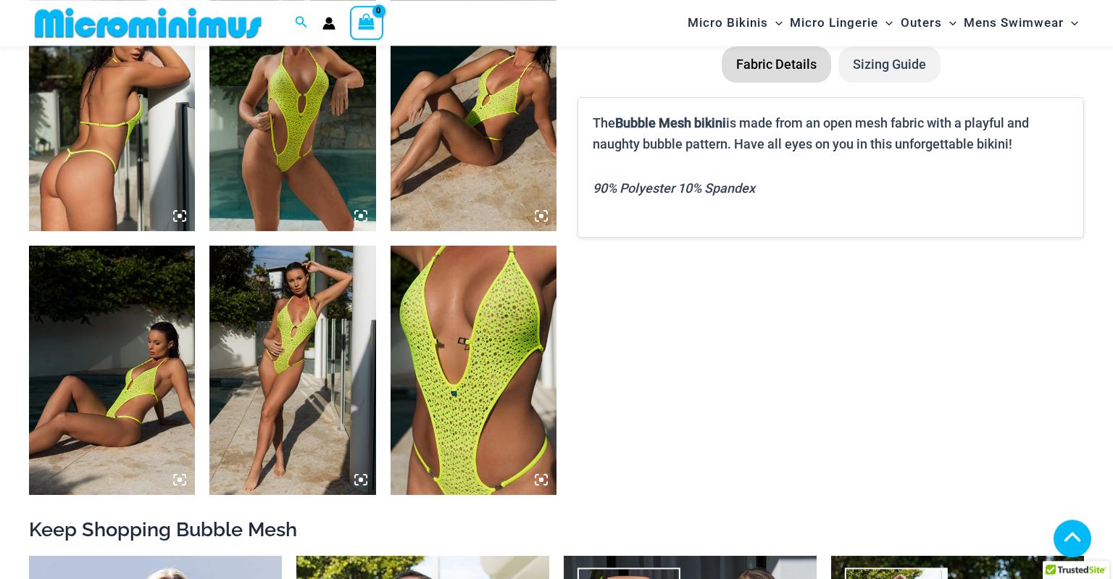
scroll to position [958, 0]
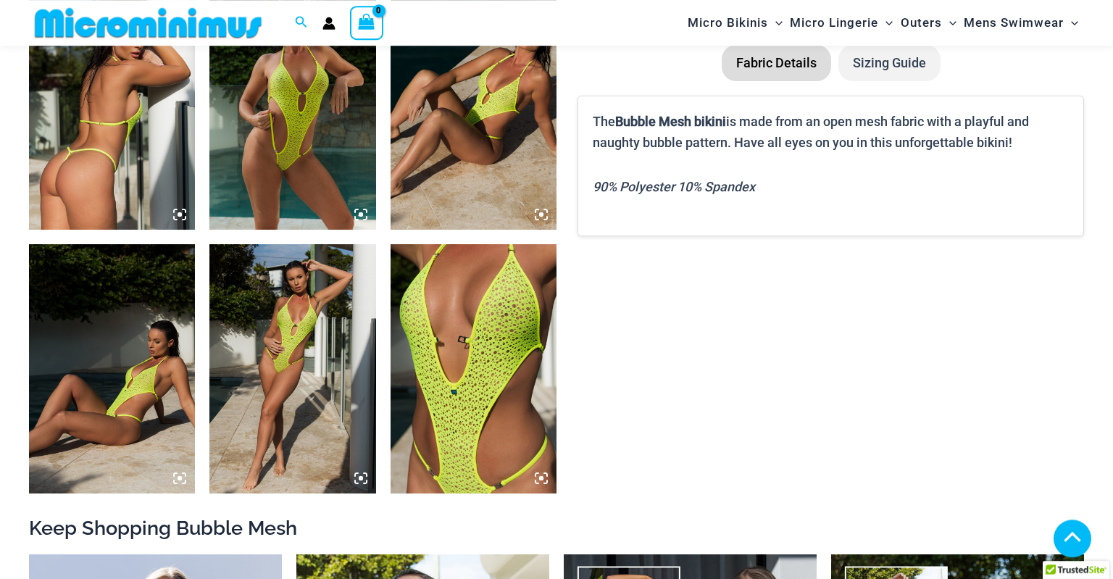
click at [330, 439] on img at bounding box center [292, 368] width 166 height 249
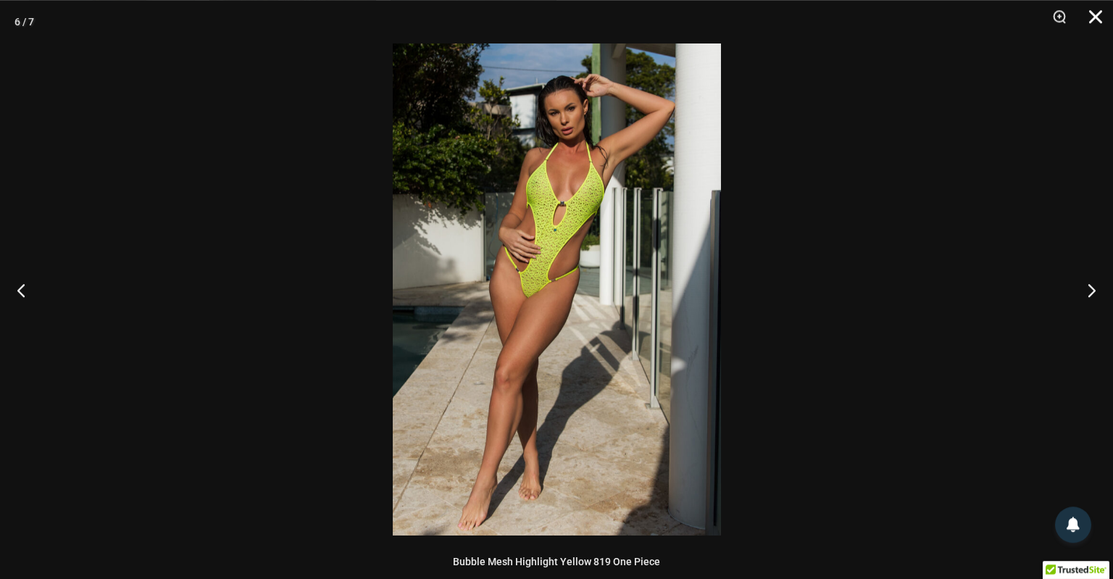
click at [1095, 20] on button "Close" at bounding box center [1091, 21] width 36 height 43
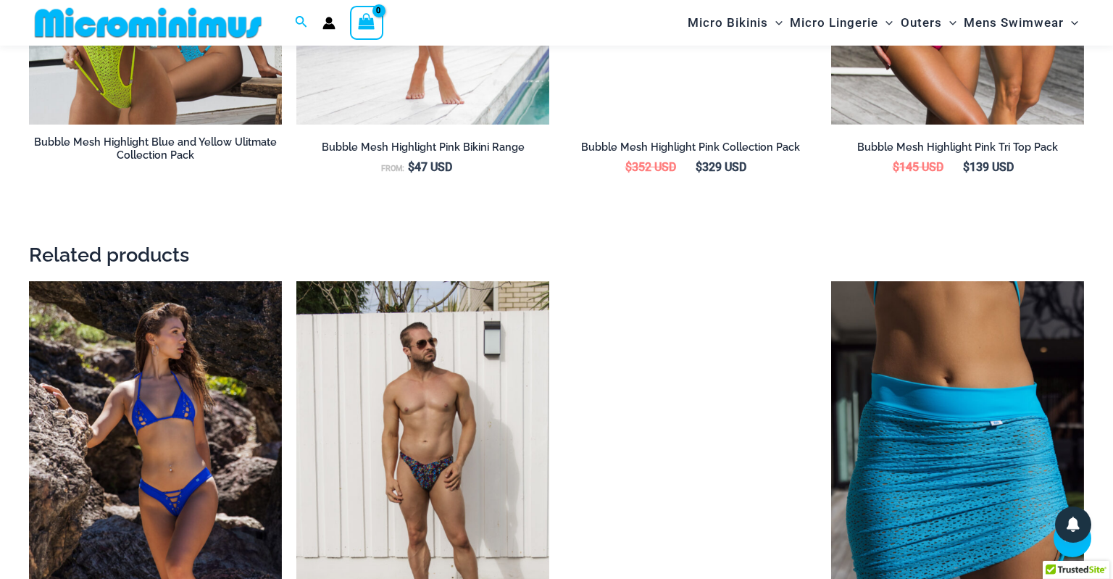
scroll to position [2251, 0]
